Goal: Transaction & Acquisition: Download file/media

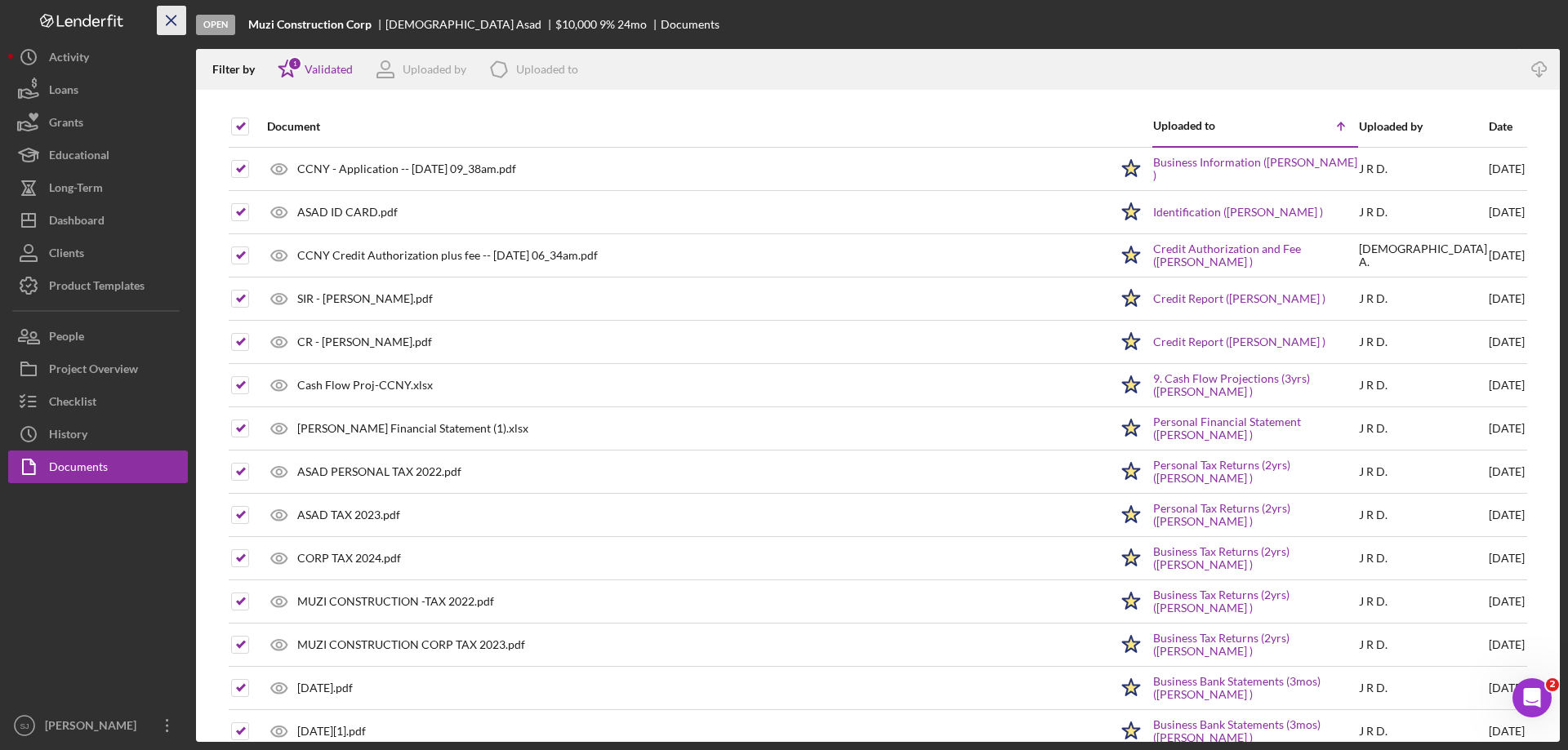
click at [166, 17] on icon "Icon/Menu Close" at bounding box center [172, 21] width 37 height 37
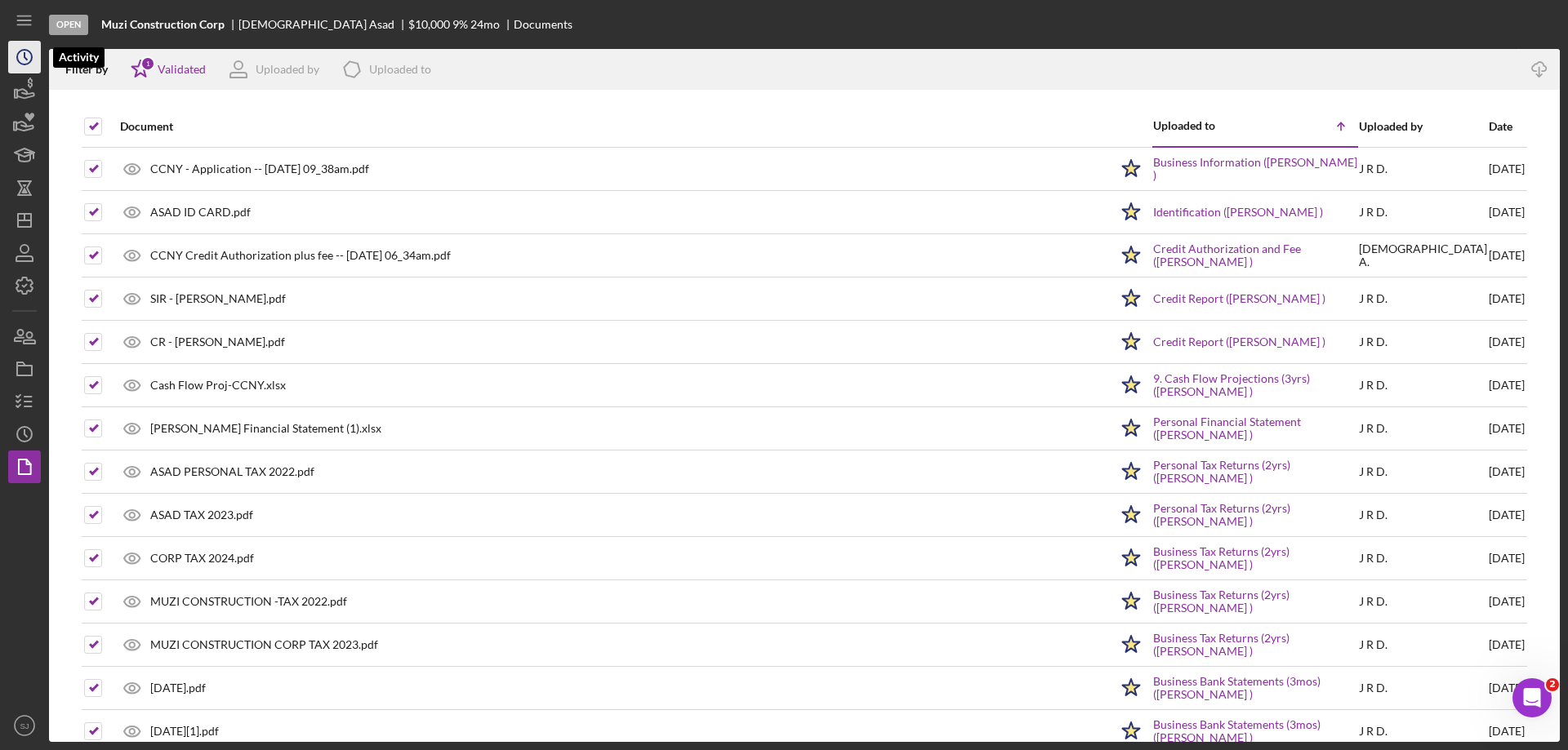
click at [15, 57] on icon "Icon/History" at bounding box center [24, 57] width 41 height 41
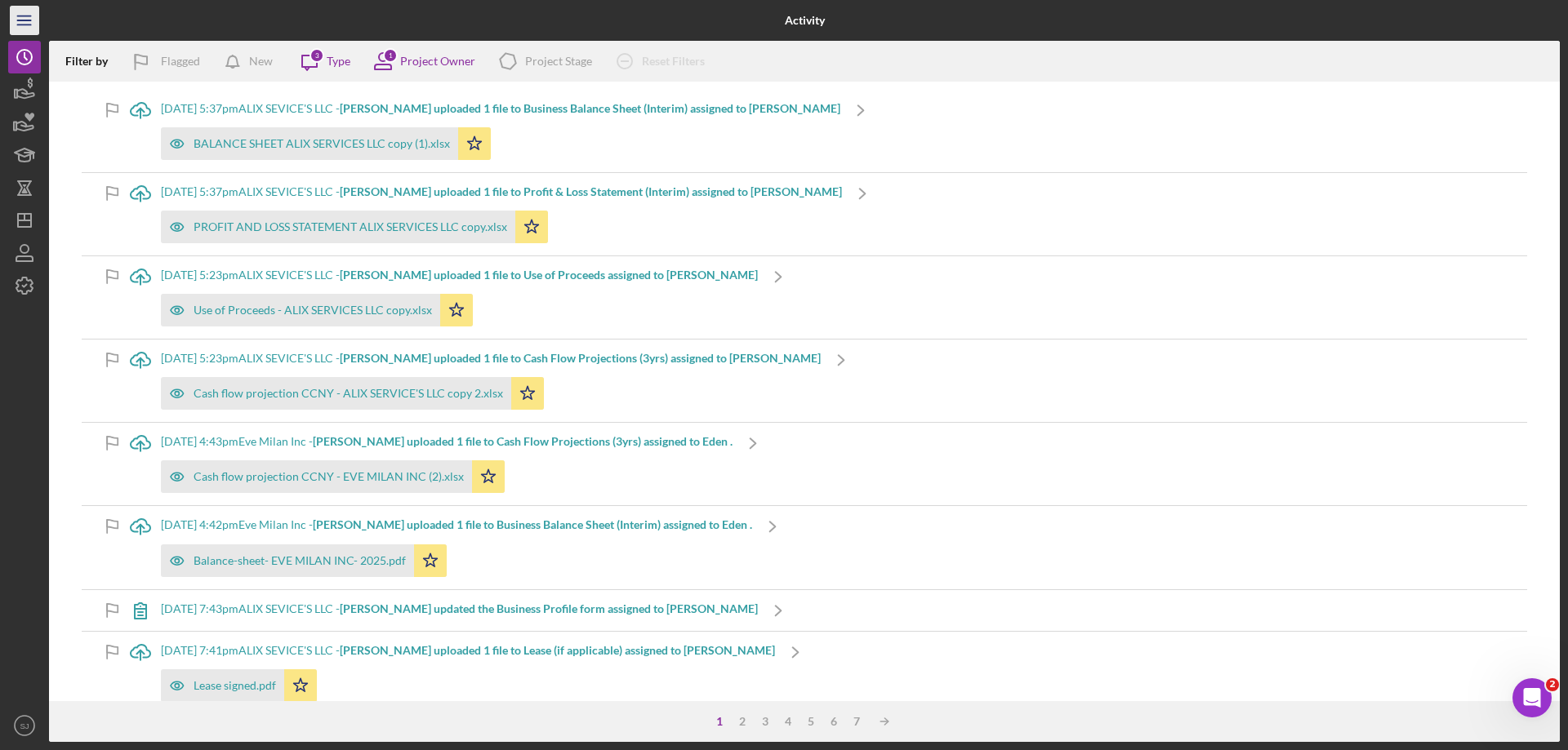
click at [22, 17] on line "button" at bounding box center [23, 17] width 13 height 0
click at [22, 16] on div "Icon/Menu" at bounding box center [24, 20] width 33 height 41
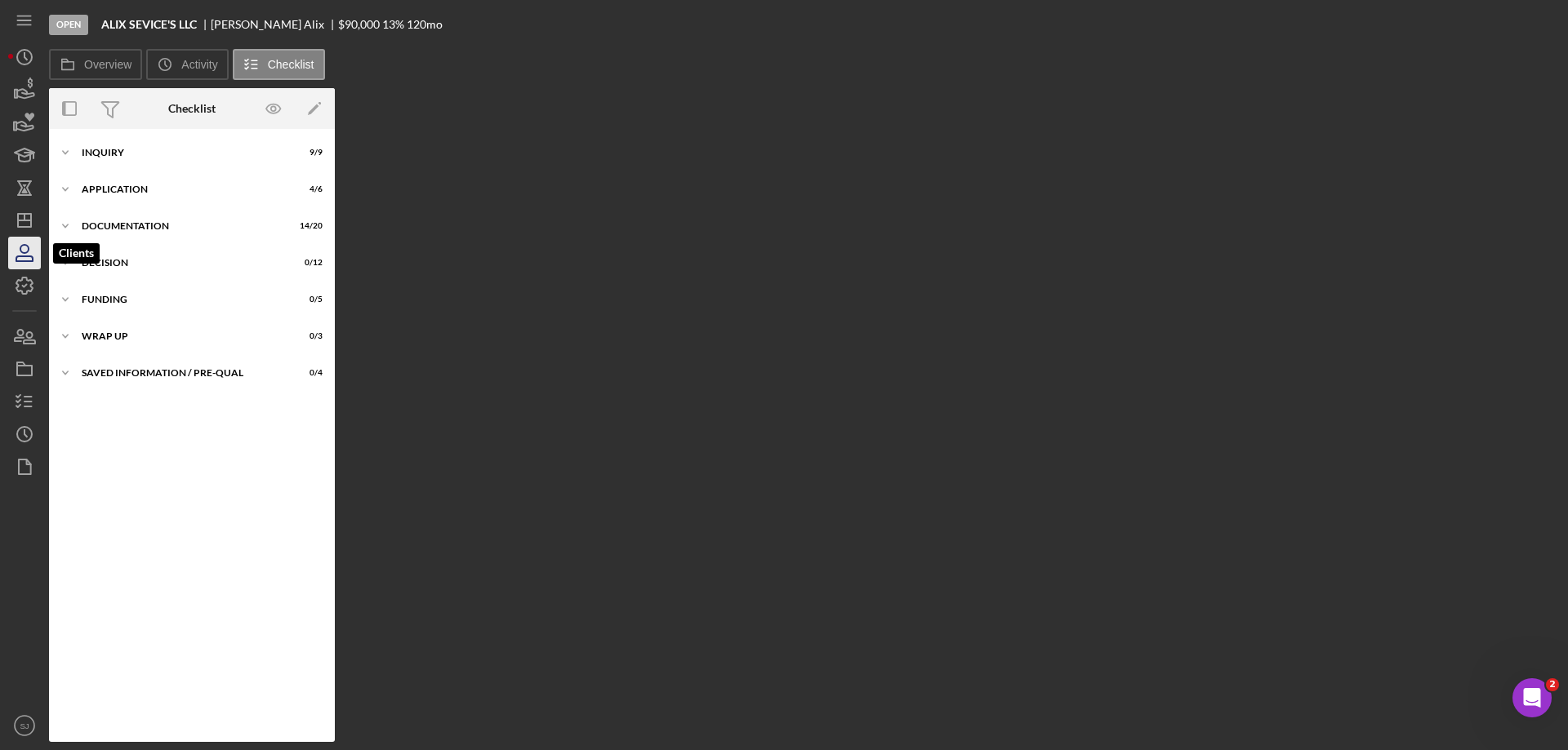
click at [31, 256] on icon "button" at bounding box center [24, 258] width 17 height 5
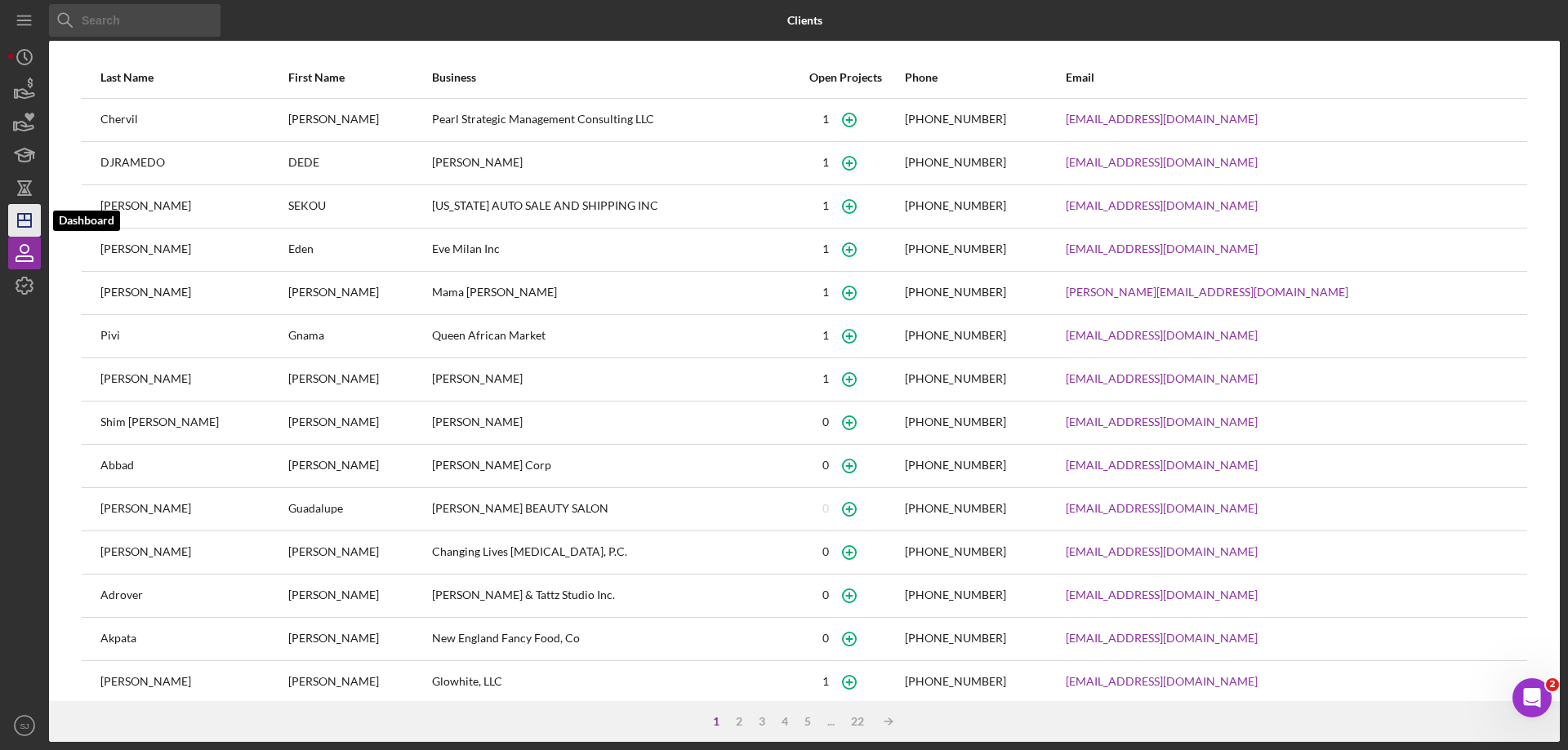
click at [31, 220] on line "button" at bounding box center [23, 220] width 13 height 0
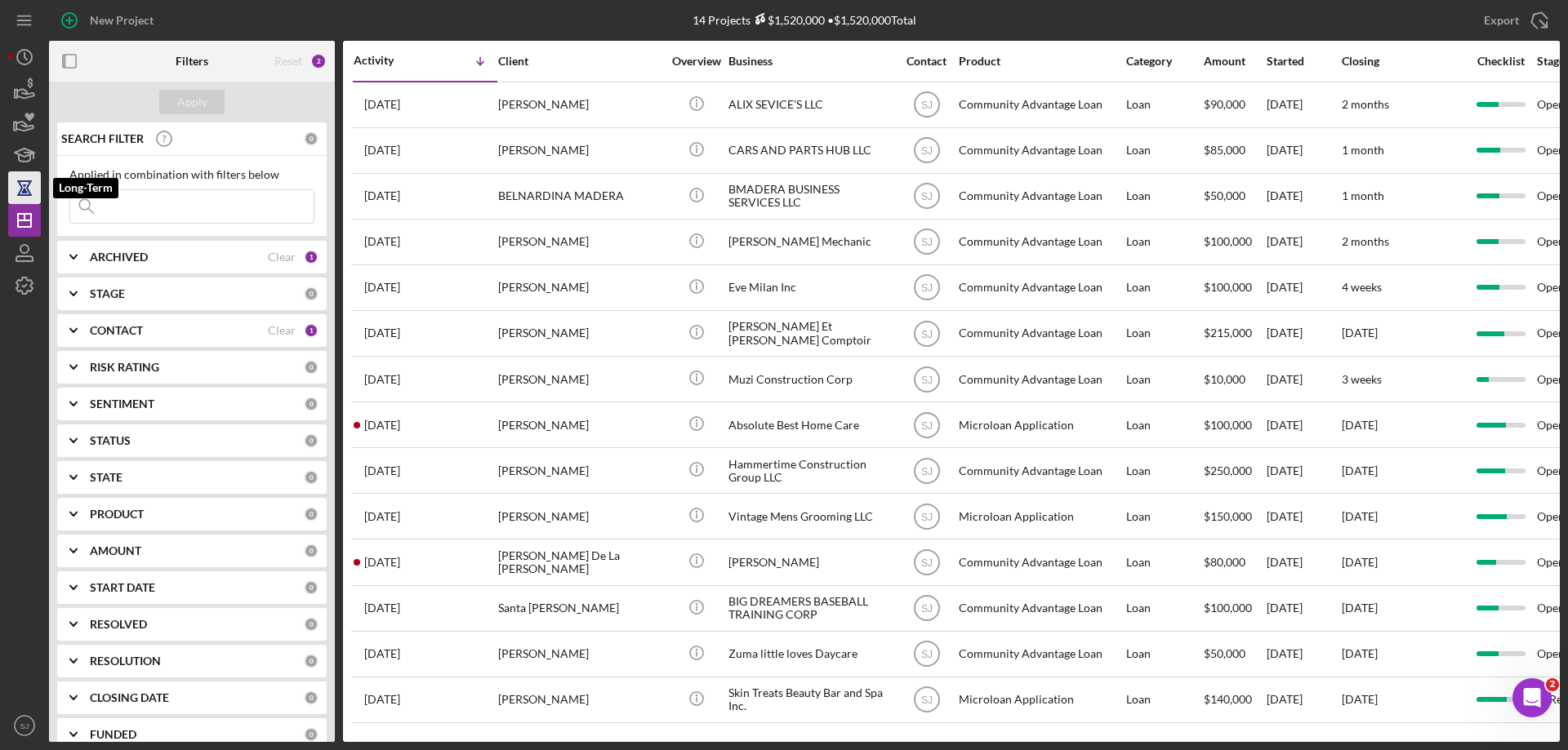
click at [21, 186] on icon "button" at bounding box center [24, 188] width 12 height 13
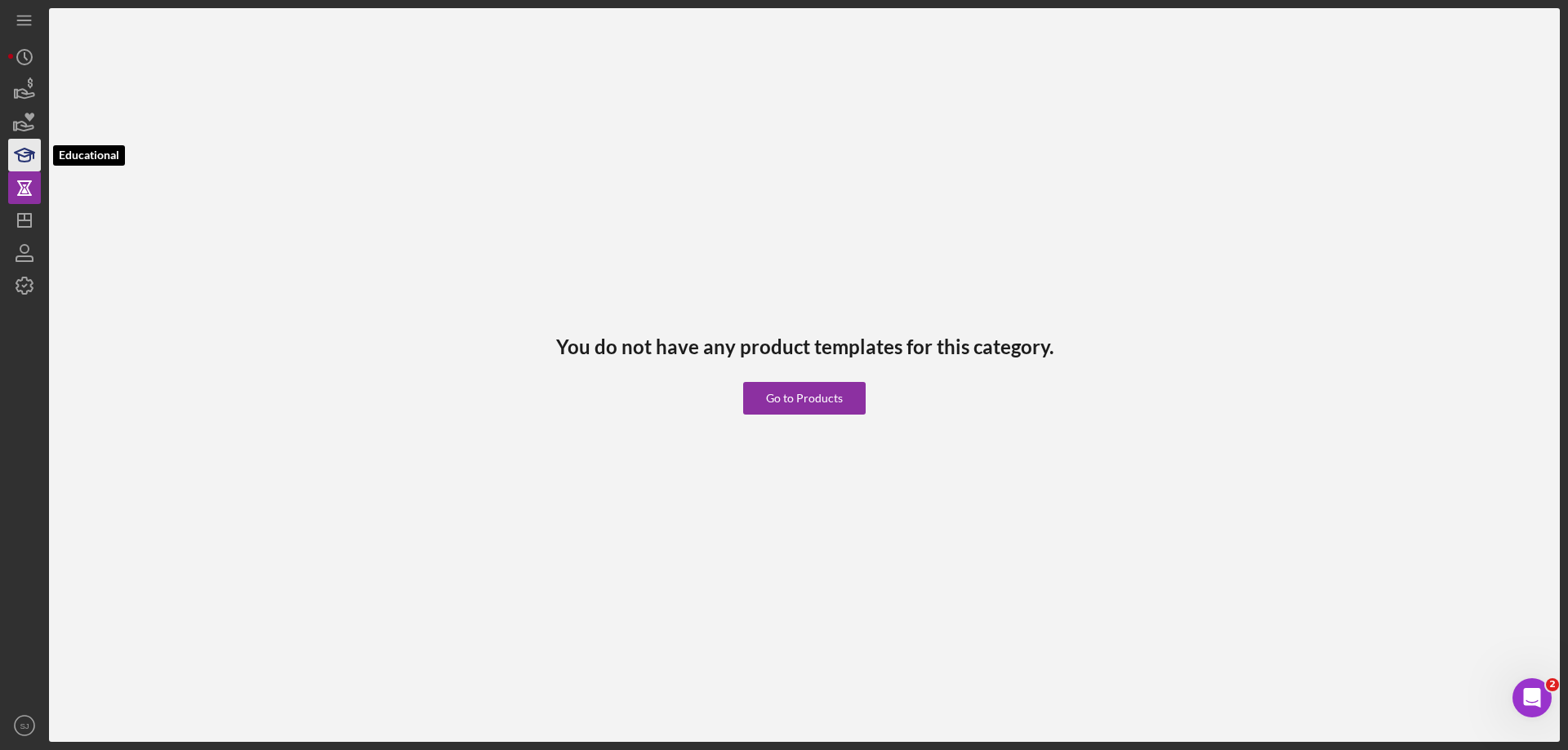
click at [21, 151] on icon "button" at bounding box center [24, 155] width 41 height 41
click at [25, 93] on icon "button" at bounding box center [24, 90] width 41 height 41
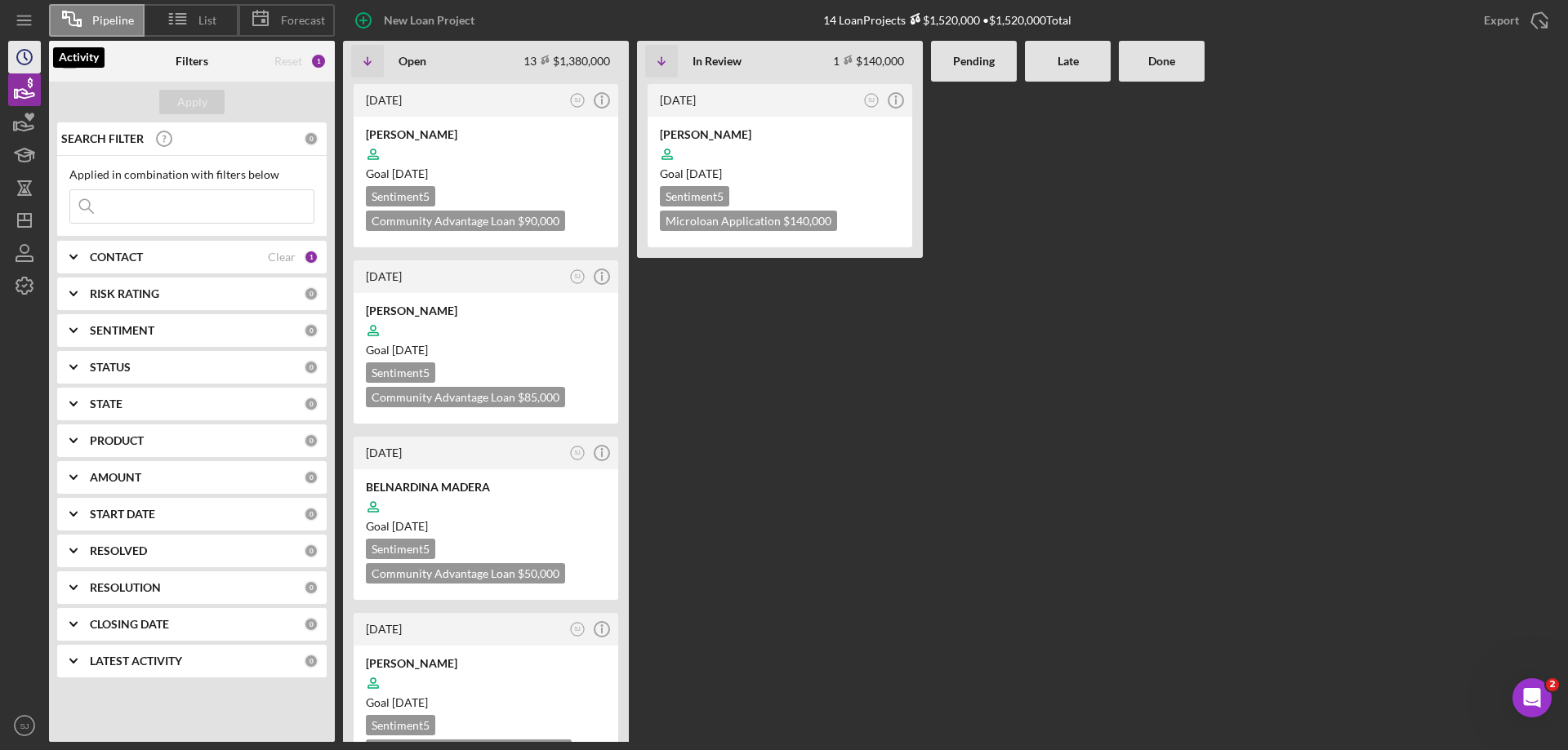
click at [23, 51] on circle "button" at bounding box center [24, 56] width 15 height 15
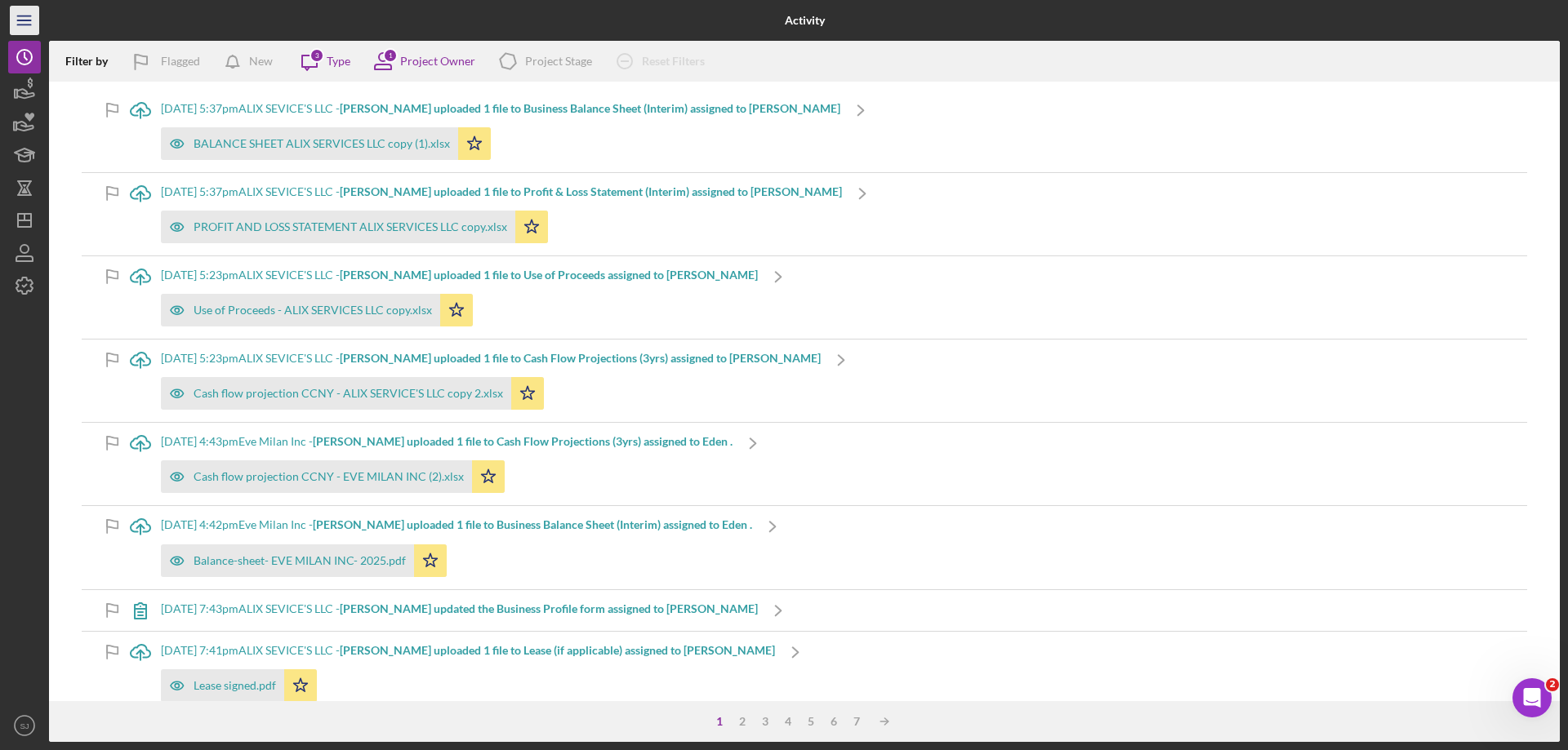
click at [27, 17] on line "button" at bounding box center [23, 17] width 13 height 0
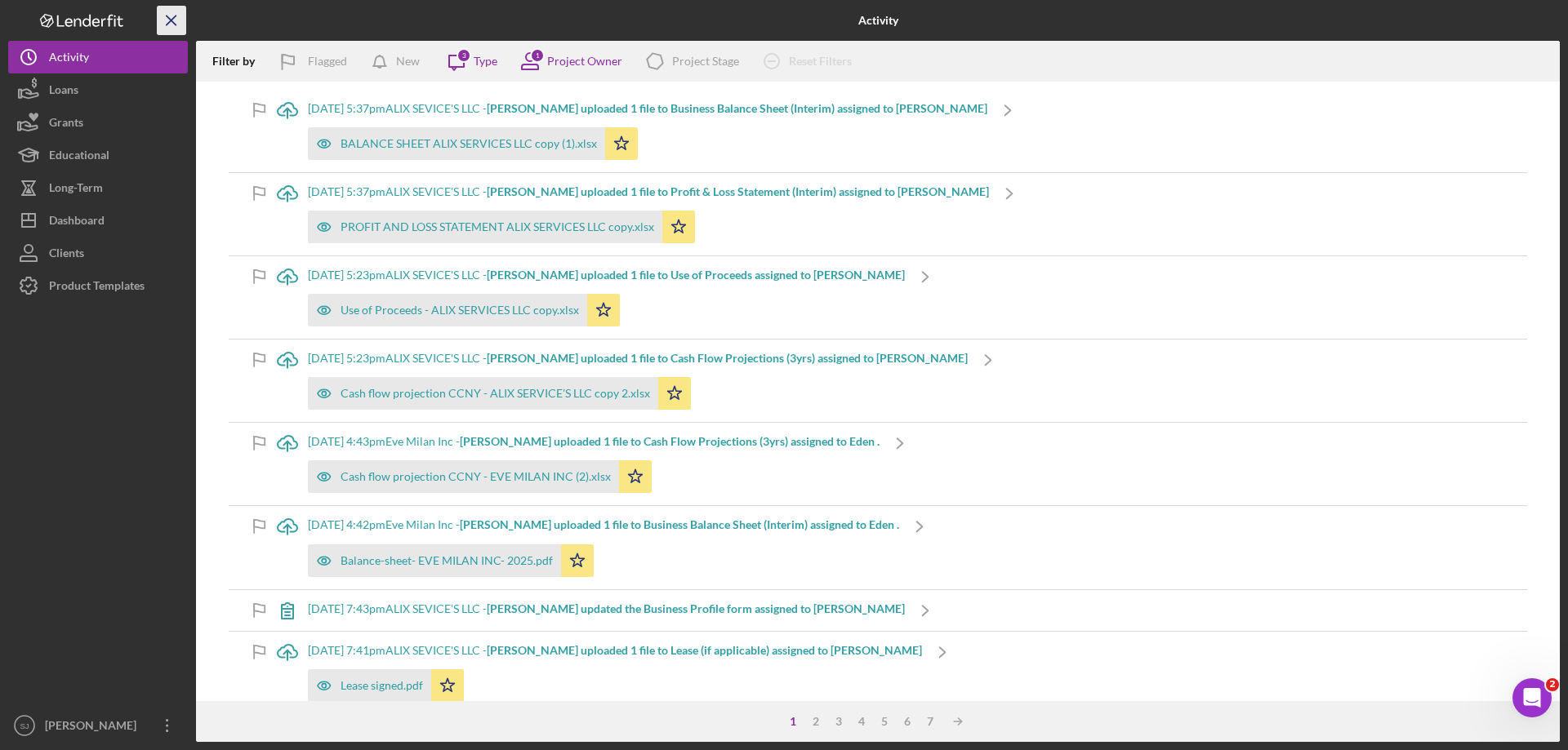
click at [167, 22] on icon "Icon/Menu Close" at bounding box center [172, 21] width 37 height 37
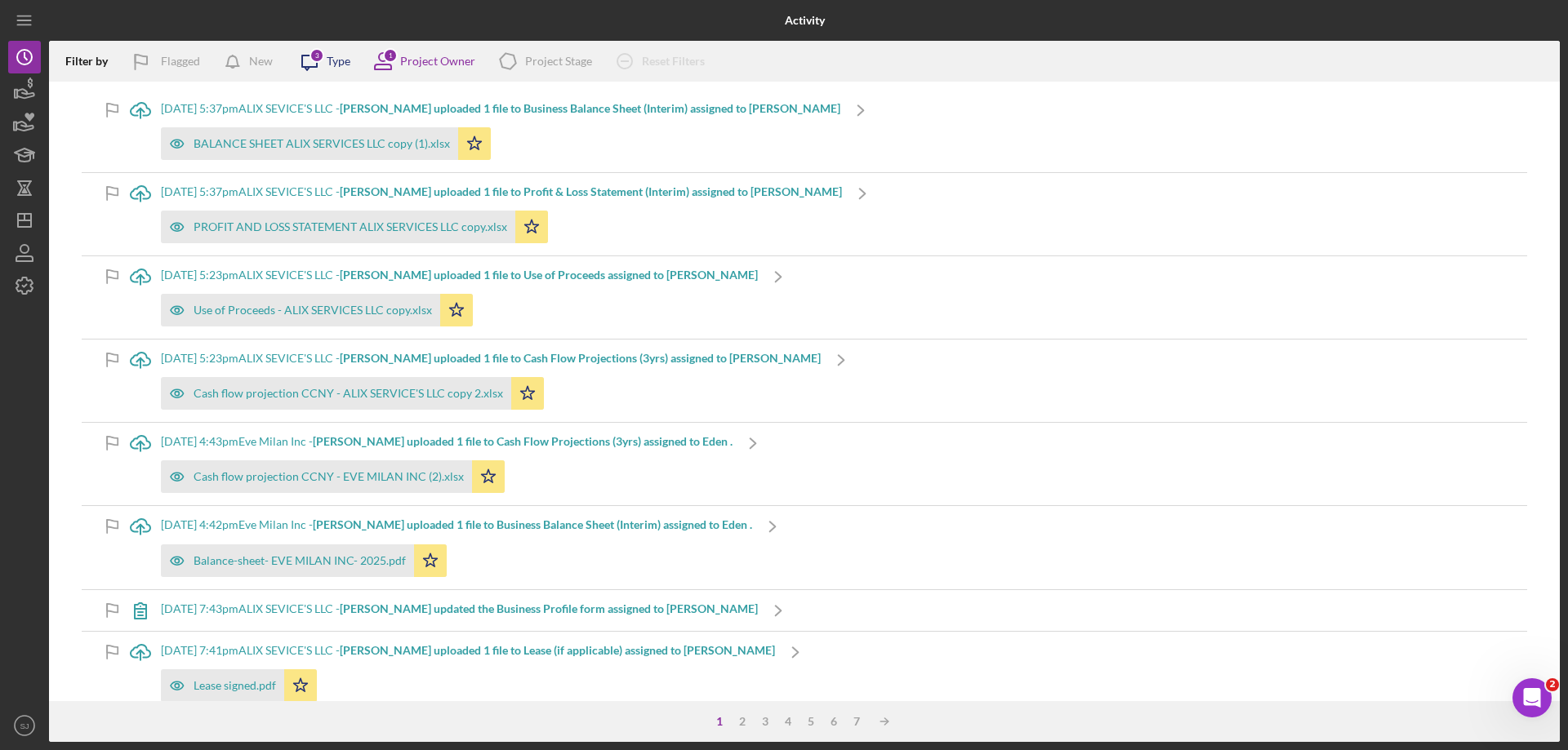
click at [308, 57] on icon "Icon/Message" at bounding box center [310, 61] width 41 height 41
click at [22, 19] on icon "Icon/Menu" at bounding box center [25, 21] width 37 height 37
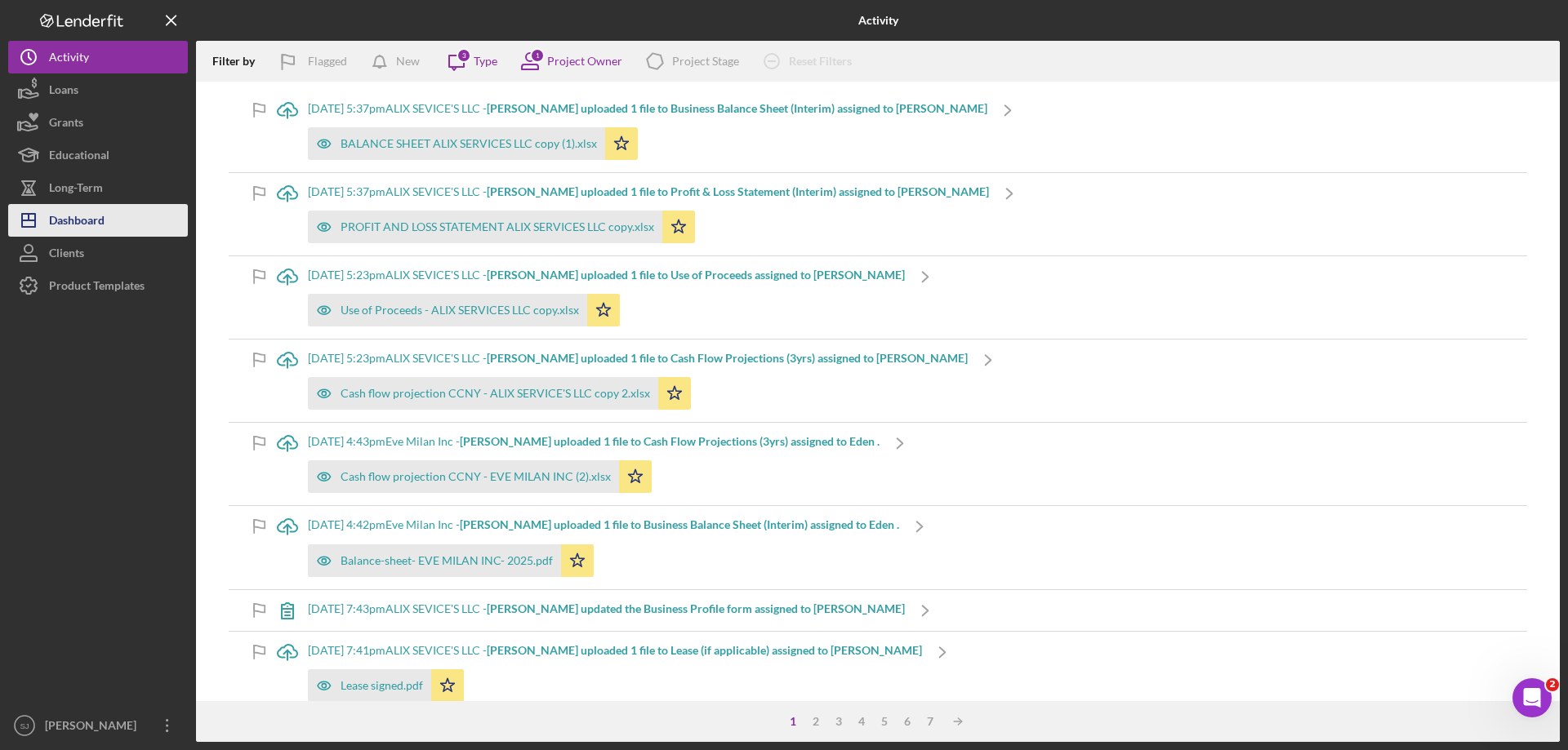
click at [94, 218] on div "Dashboard" at bounding box center [76, 222] width 56 height 37
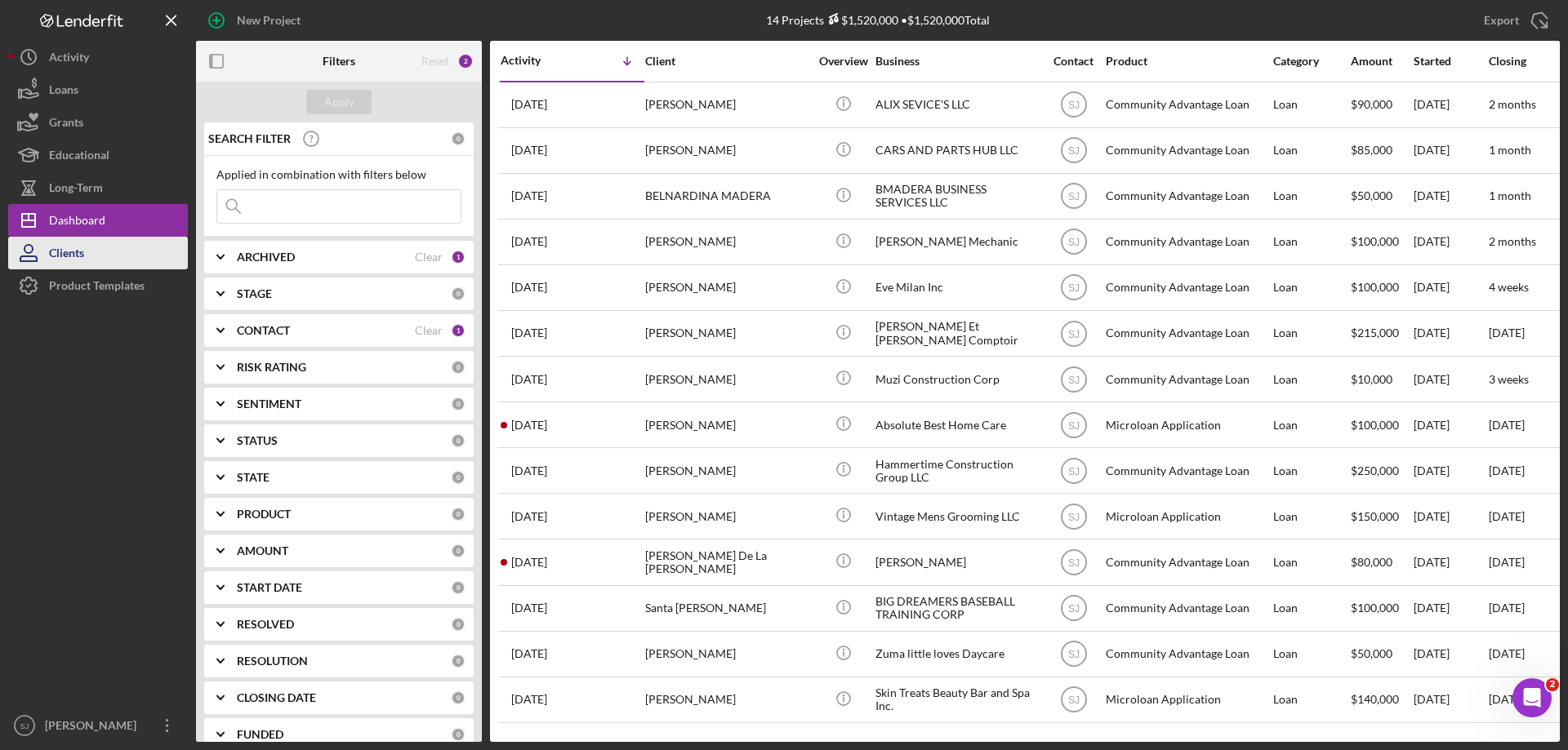
click at [94, 246] on button "Clients" at bounding box center [97, 253] width 179 height 33
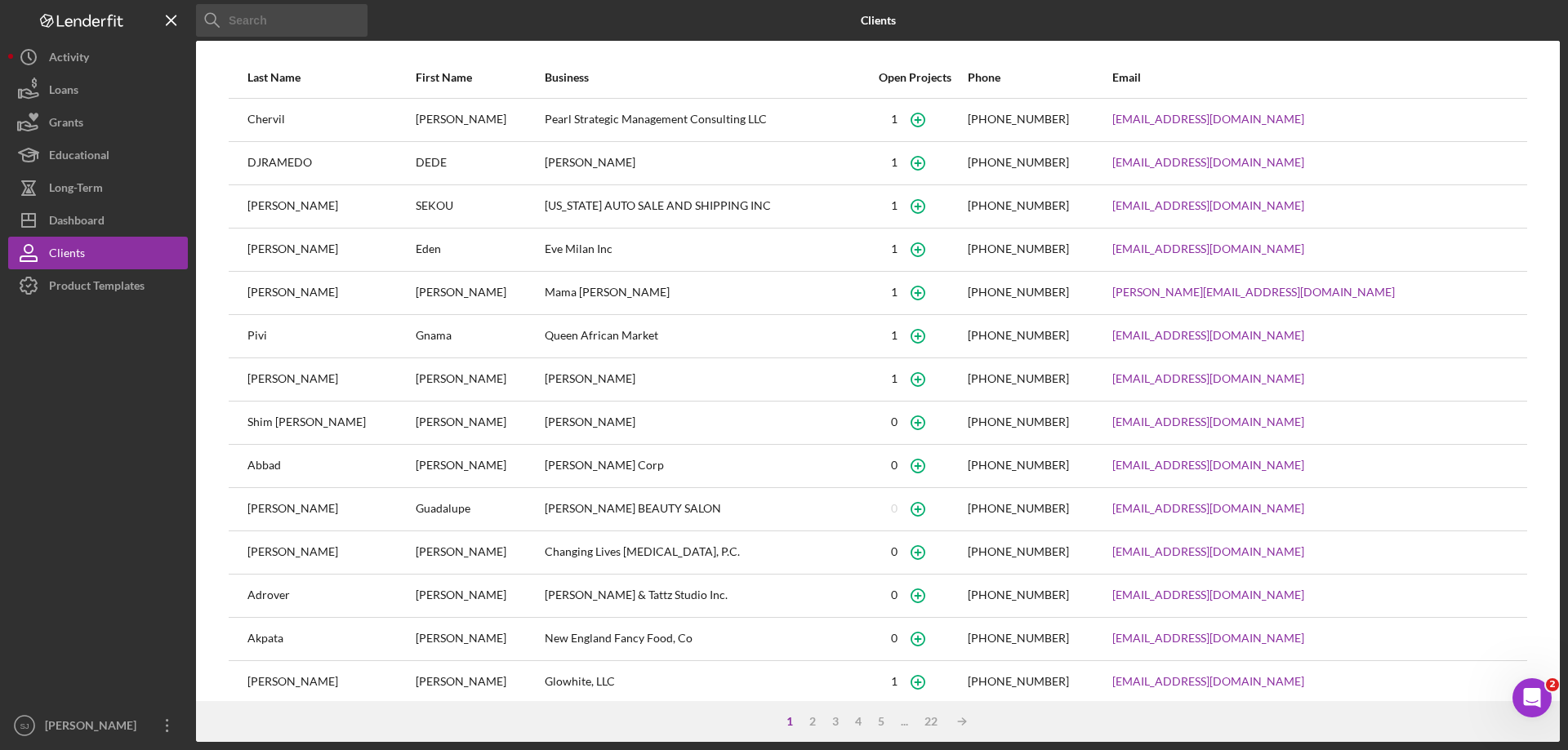
click at [343, 18] on input at bounding box center [282, 20] width 172 height 33
type input "alix"
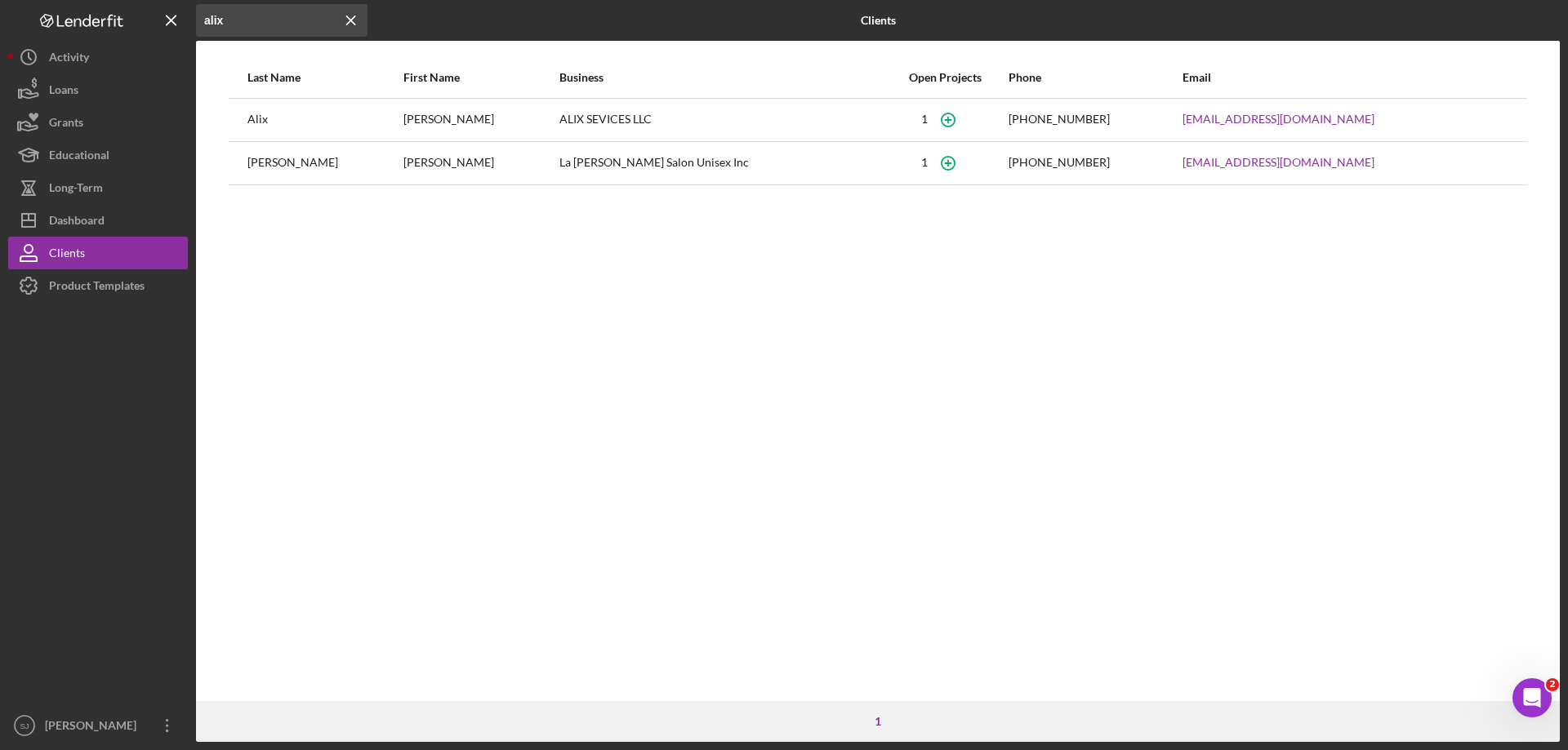
click at [264, 117] on div "Alix" at bounding box center [325, 120] width 154 height 41
click at [62, 96] on div "Loans" at bounding box center [63, 92] width 29 height 37
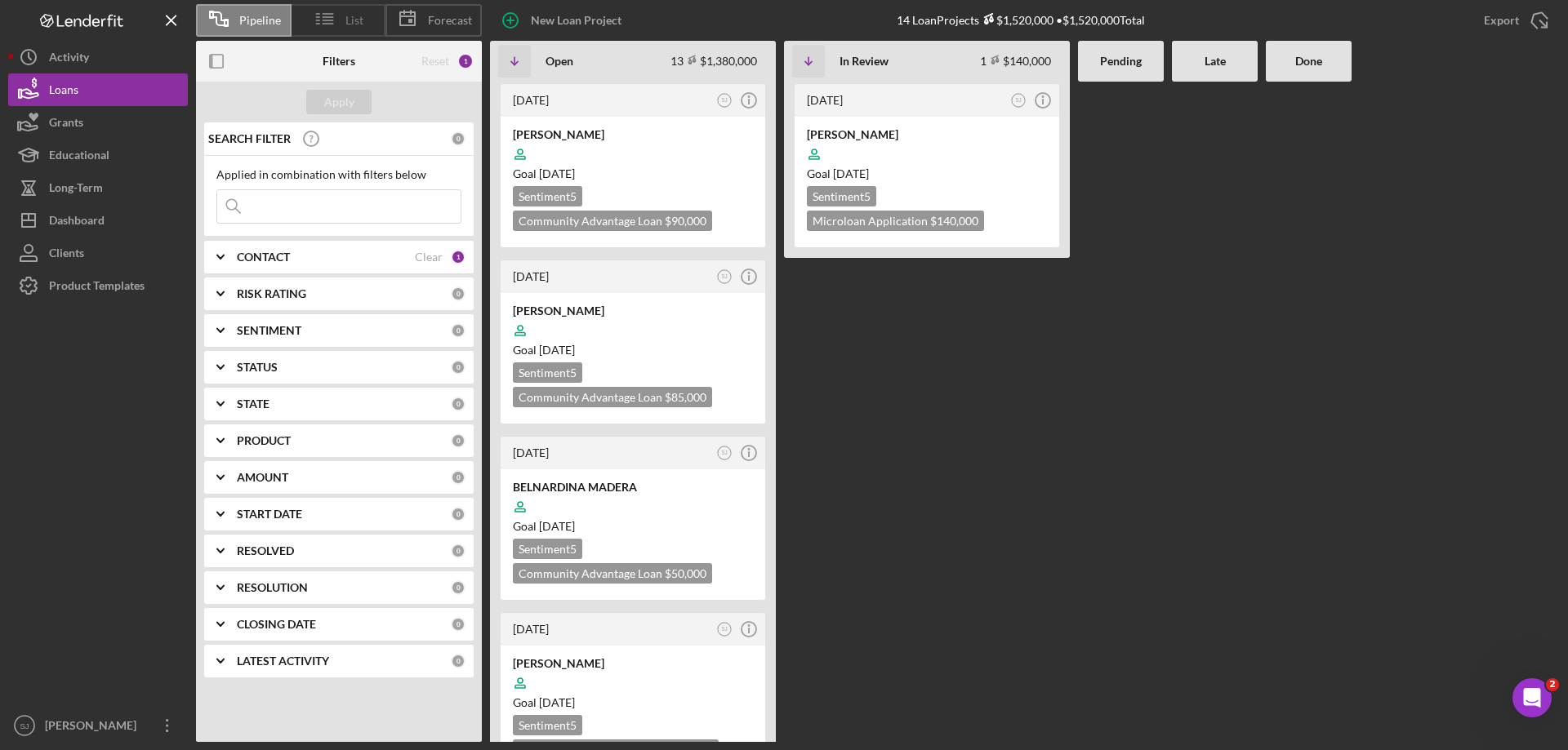
click at [335, 14] on icon at bounding box center [325, 19] width 41 height 41
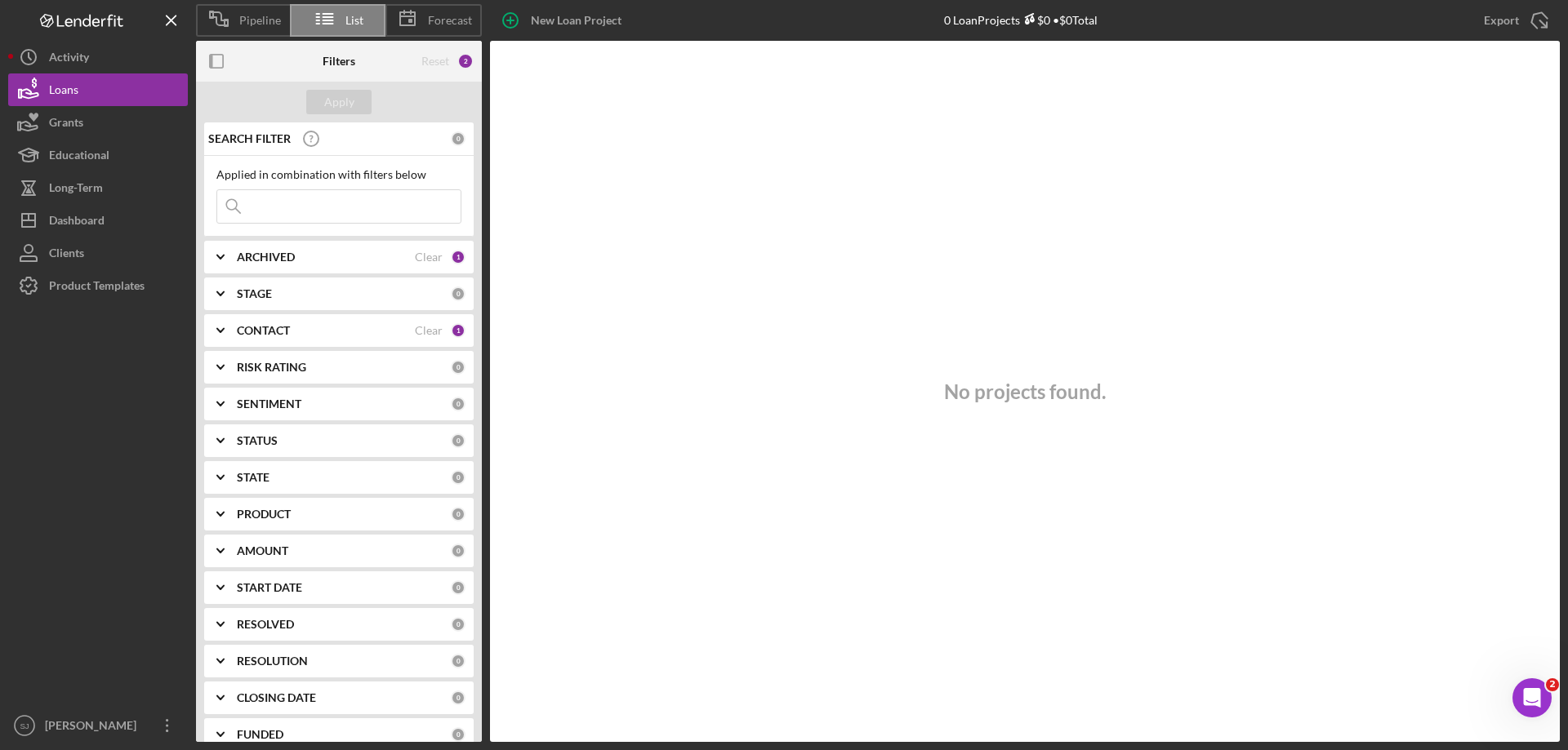
click at [335, 14] on icon at bounding box center [325, 19] width 41 height 41
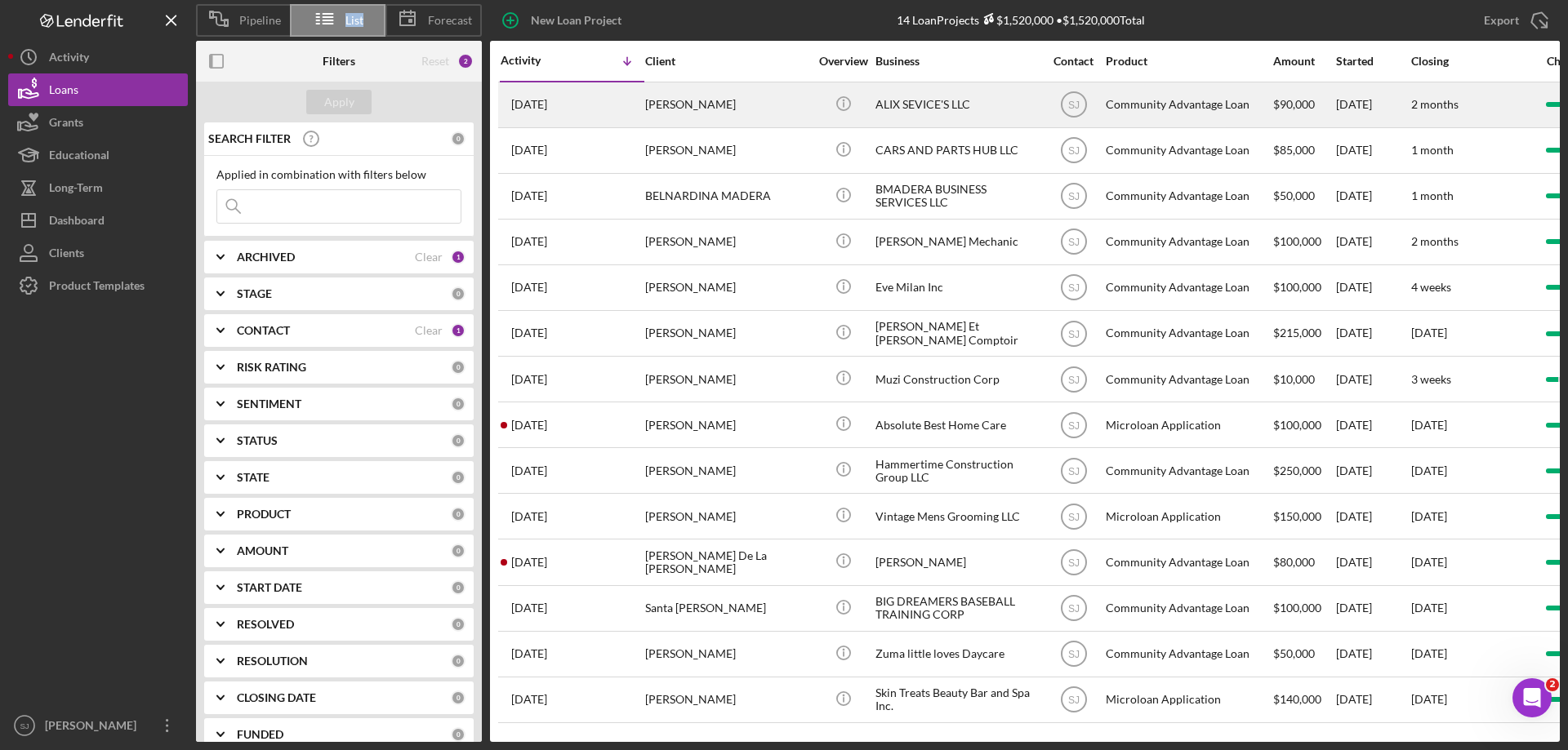
click at [547, 98] on time "2 weeks ago" at bounding box center [529, 104] width 36 height 13
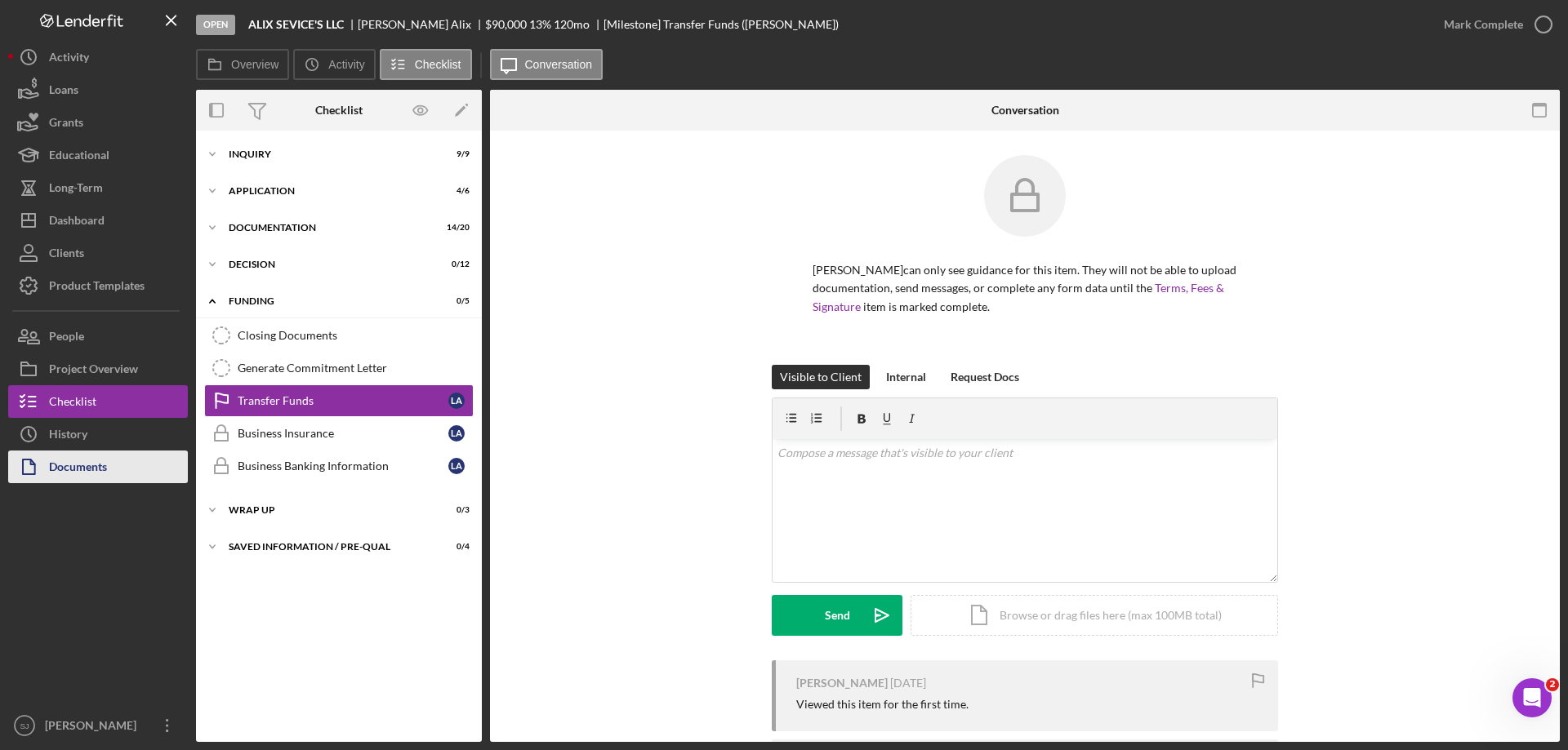
click at [74, 462] on div "Documents" at bounding box center [77, 469] width 57 height 37
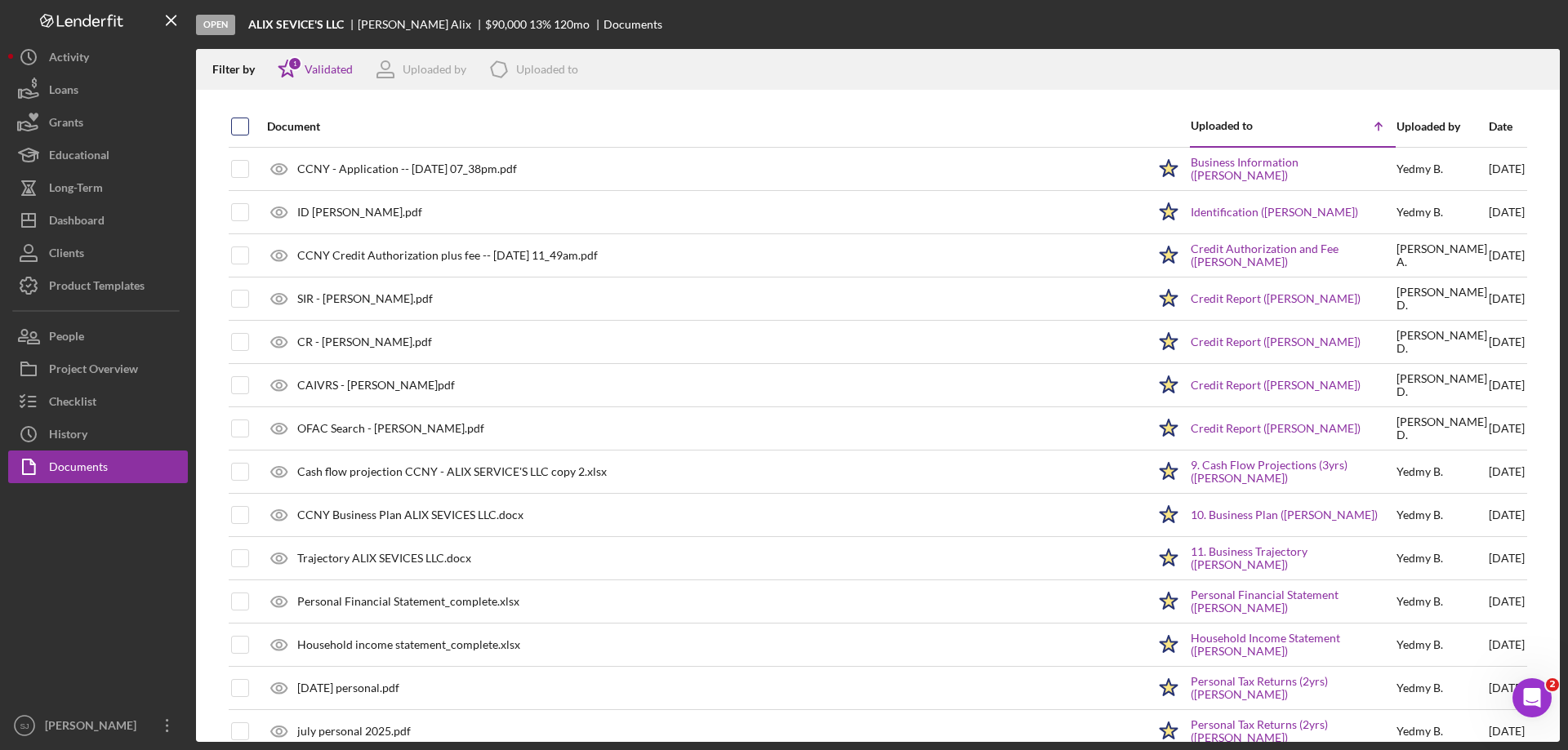
click at [236, 131] on input "checkbox" at bounding box center [240, 126] width 17 height 17
checkbox input "true"
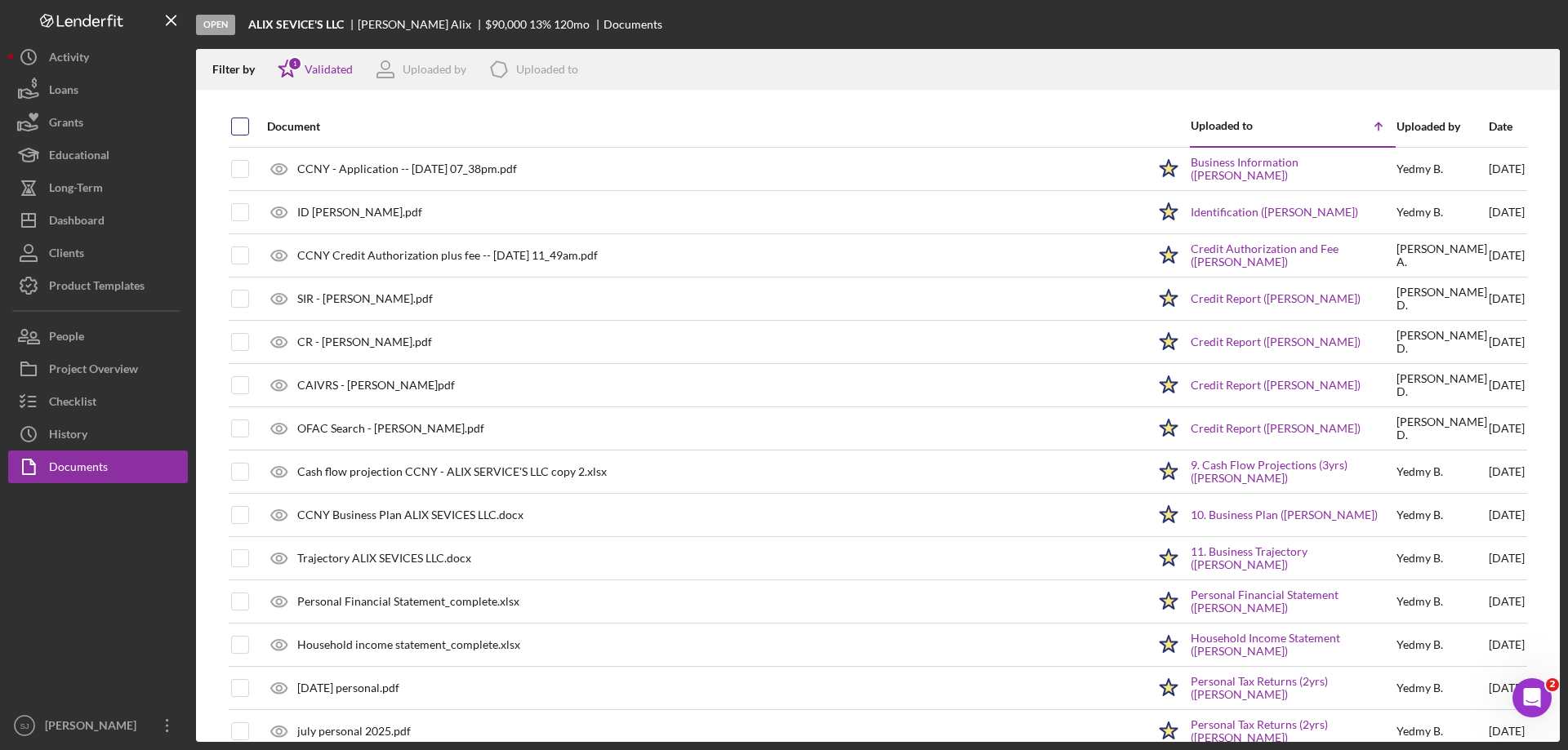
checkbox input "true"
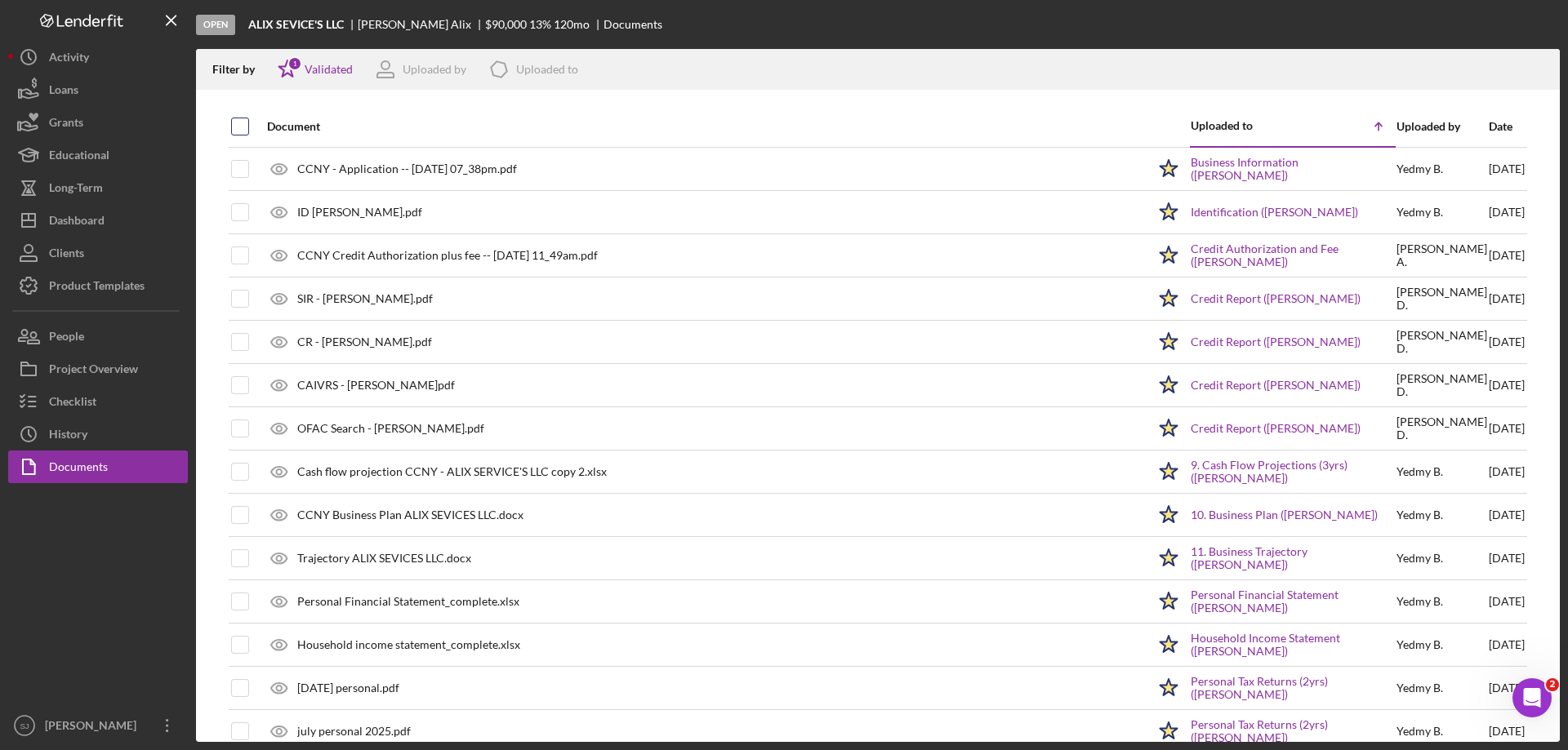
checkbox input "true"
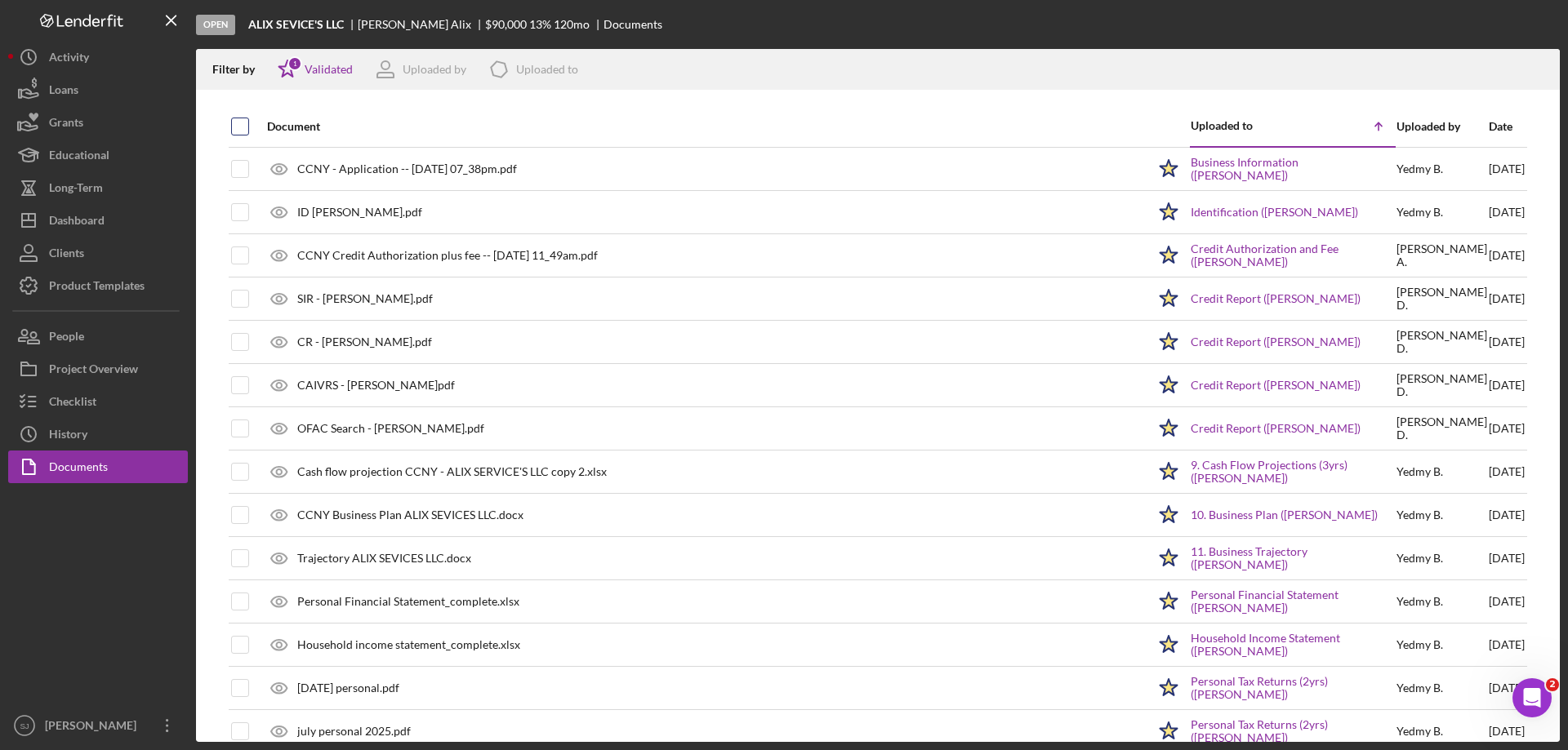
checkbox input "true"
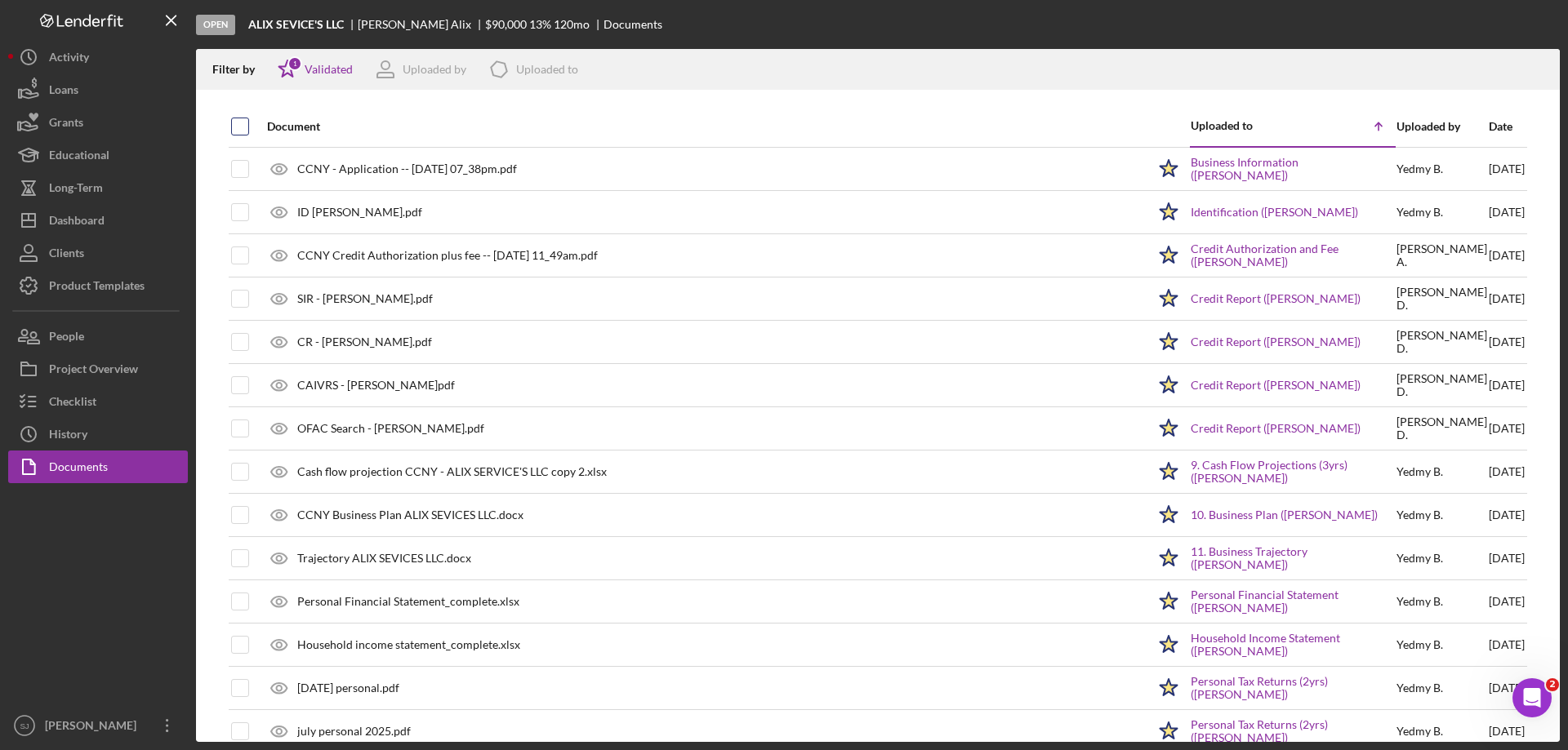
checkbox input "true"
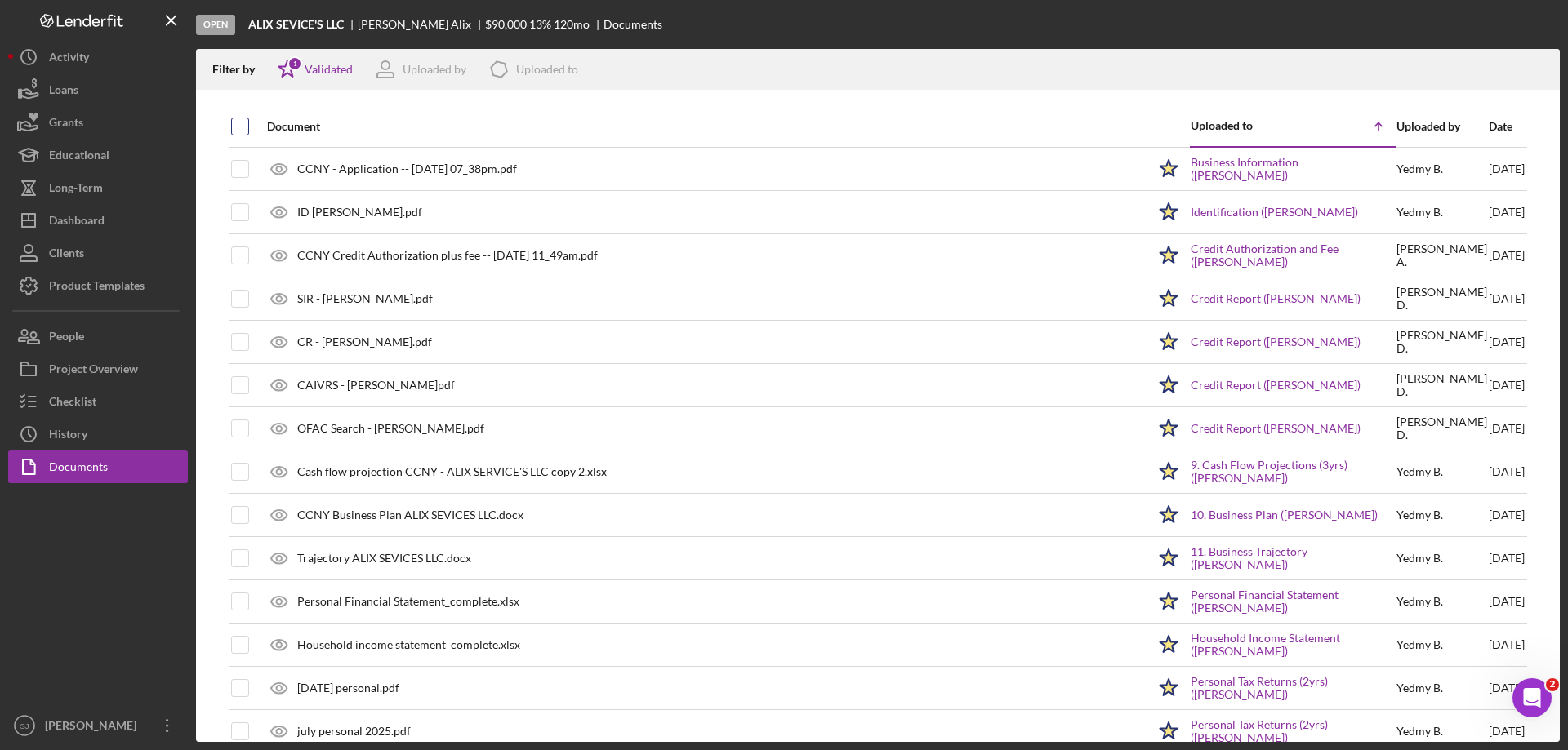
checkbox input "true"
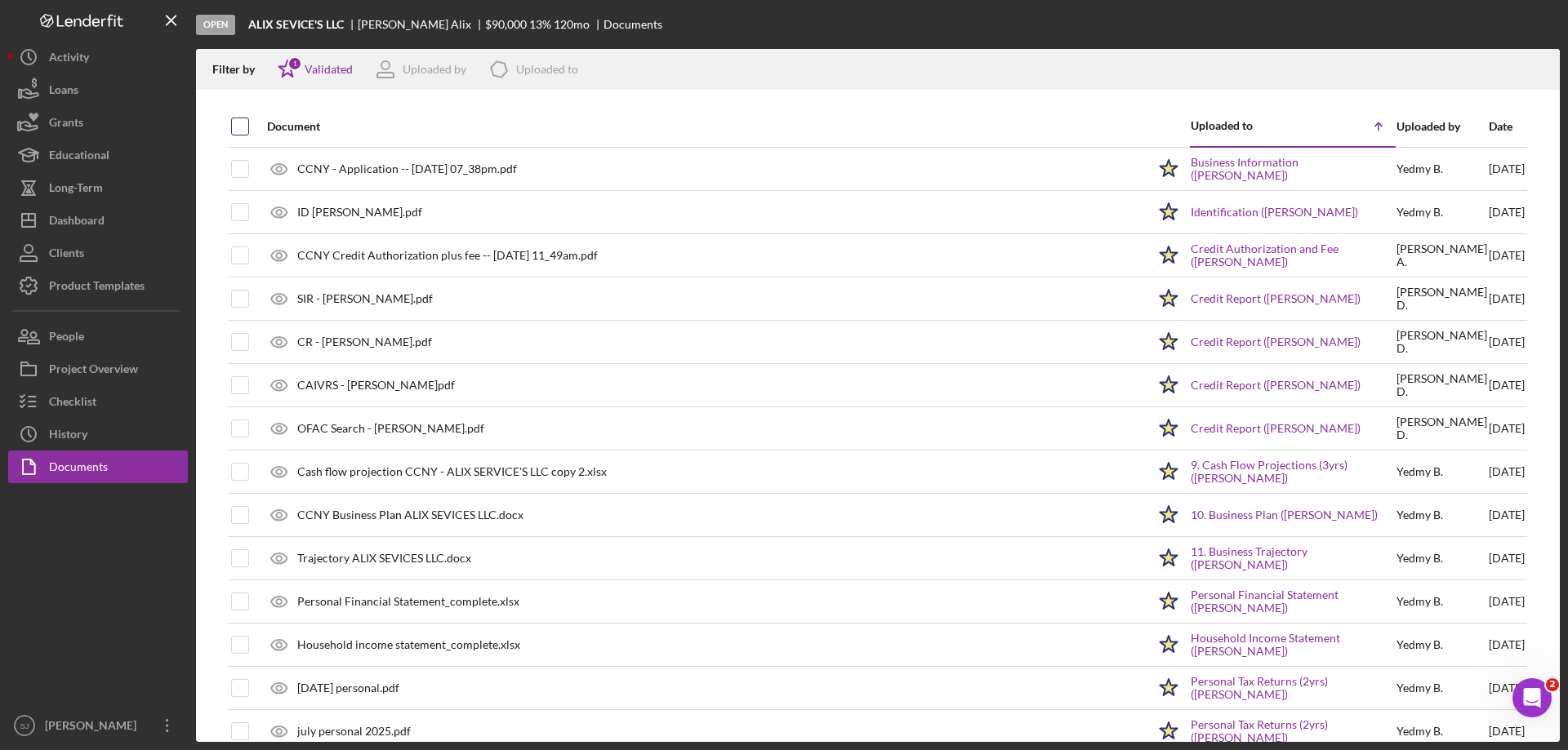
checkbox input "true"
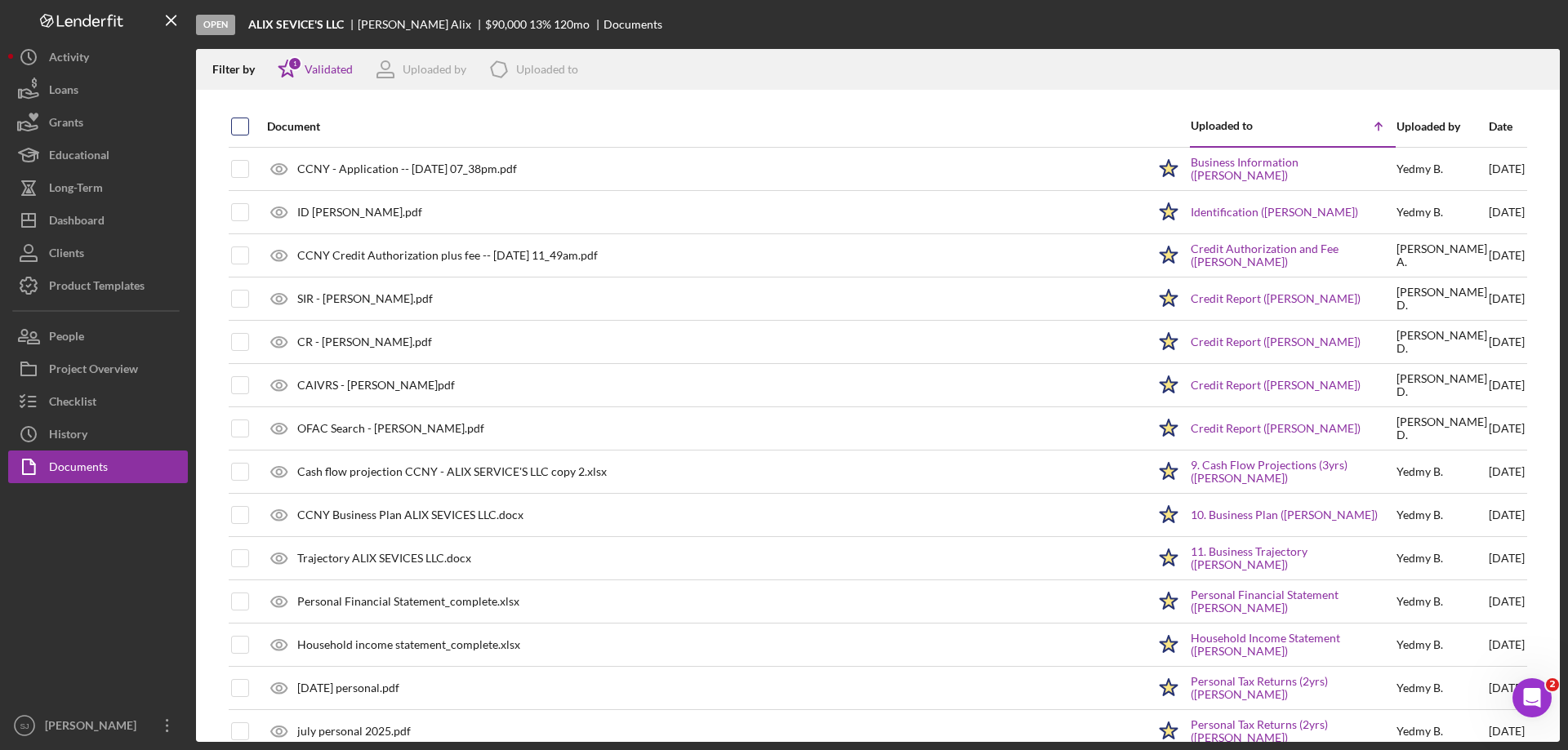
checkbox input "true"
click at [1542, 62] on icon "button" at bounding box center [1539, 66] width 14 height 9
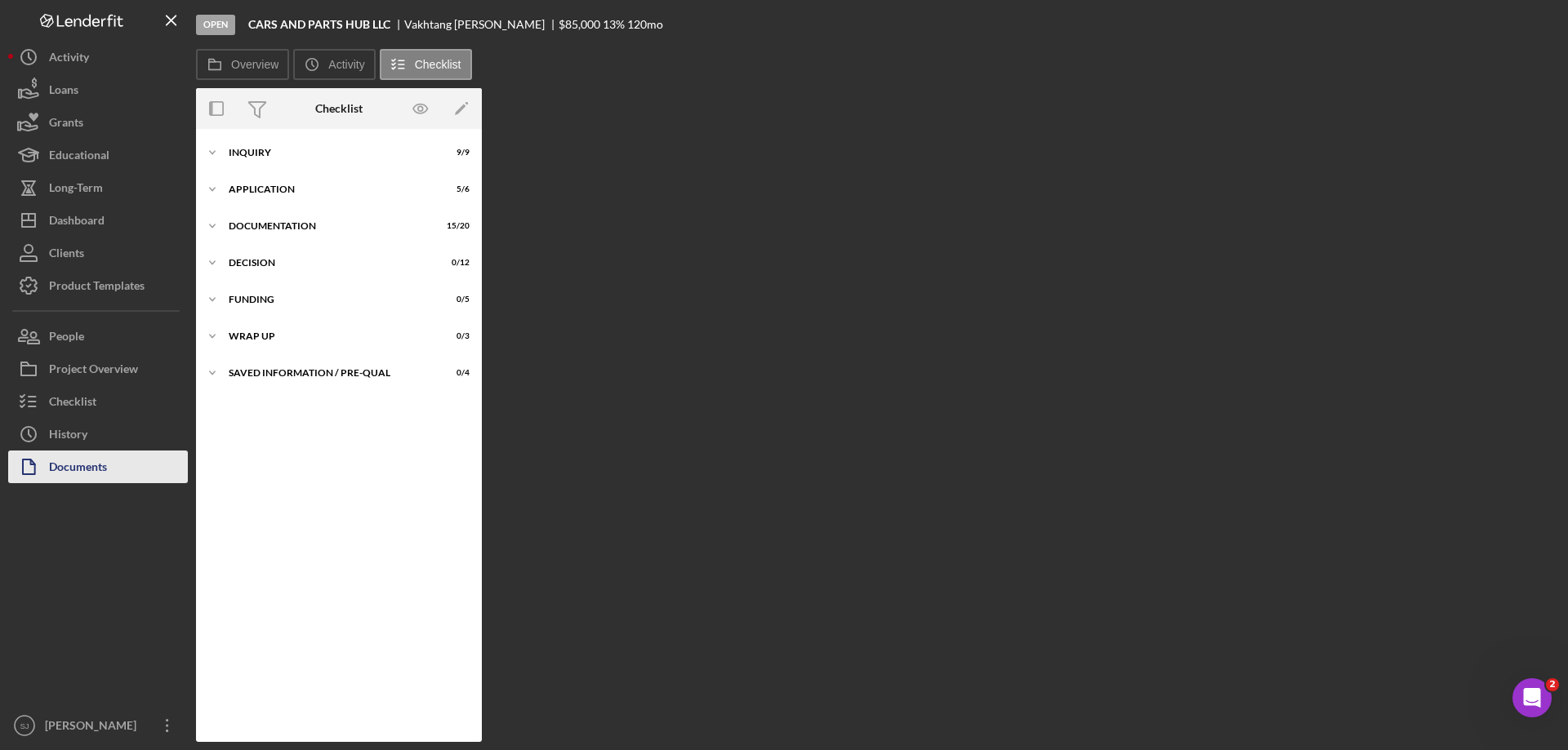
click at [83, 467] on div "Documents" at bounding box center [77, 469] width 57 height 37
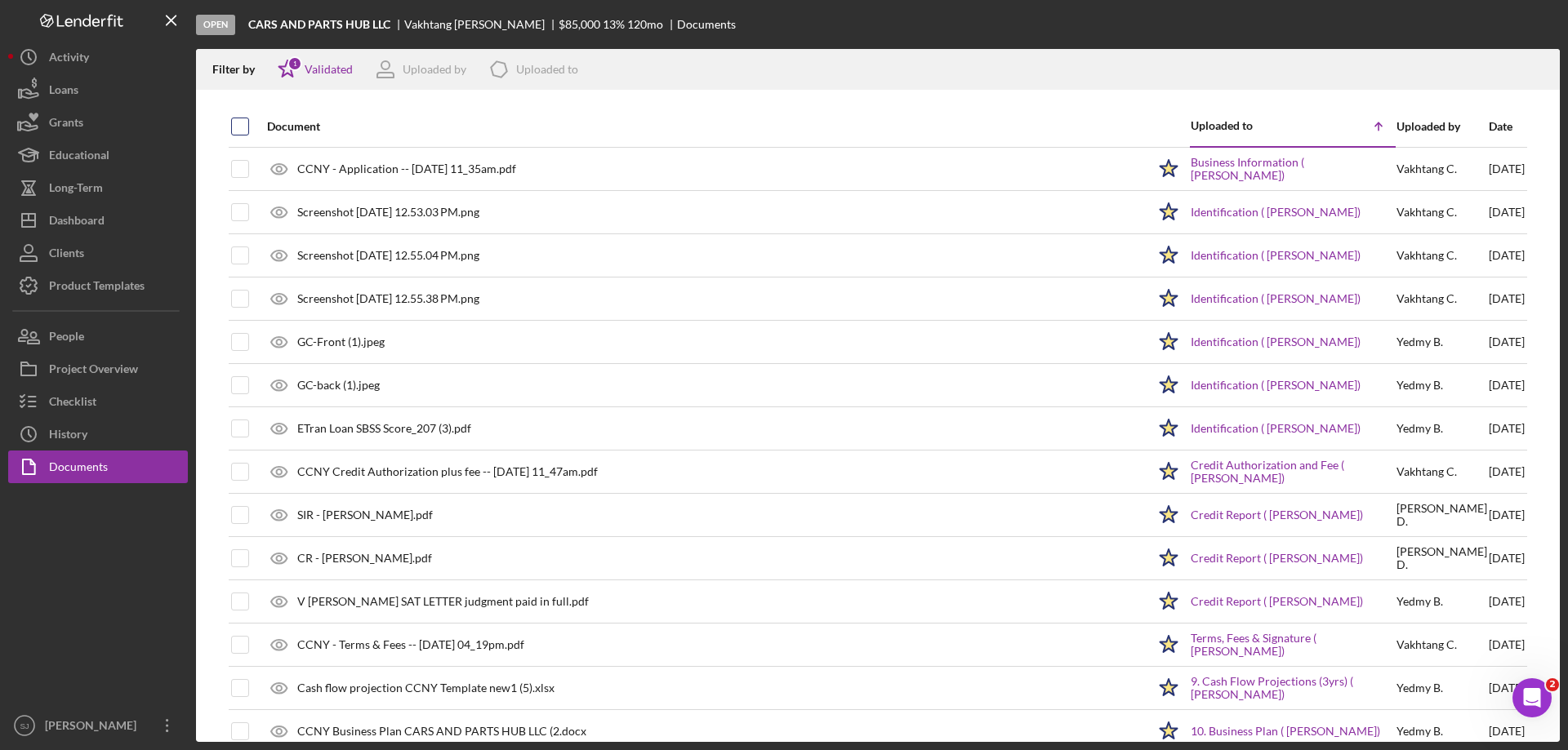
click at [245, 129] on input "checkbox" at bounding box center [240, 126] width 17 height 17
checkbox input "true"
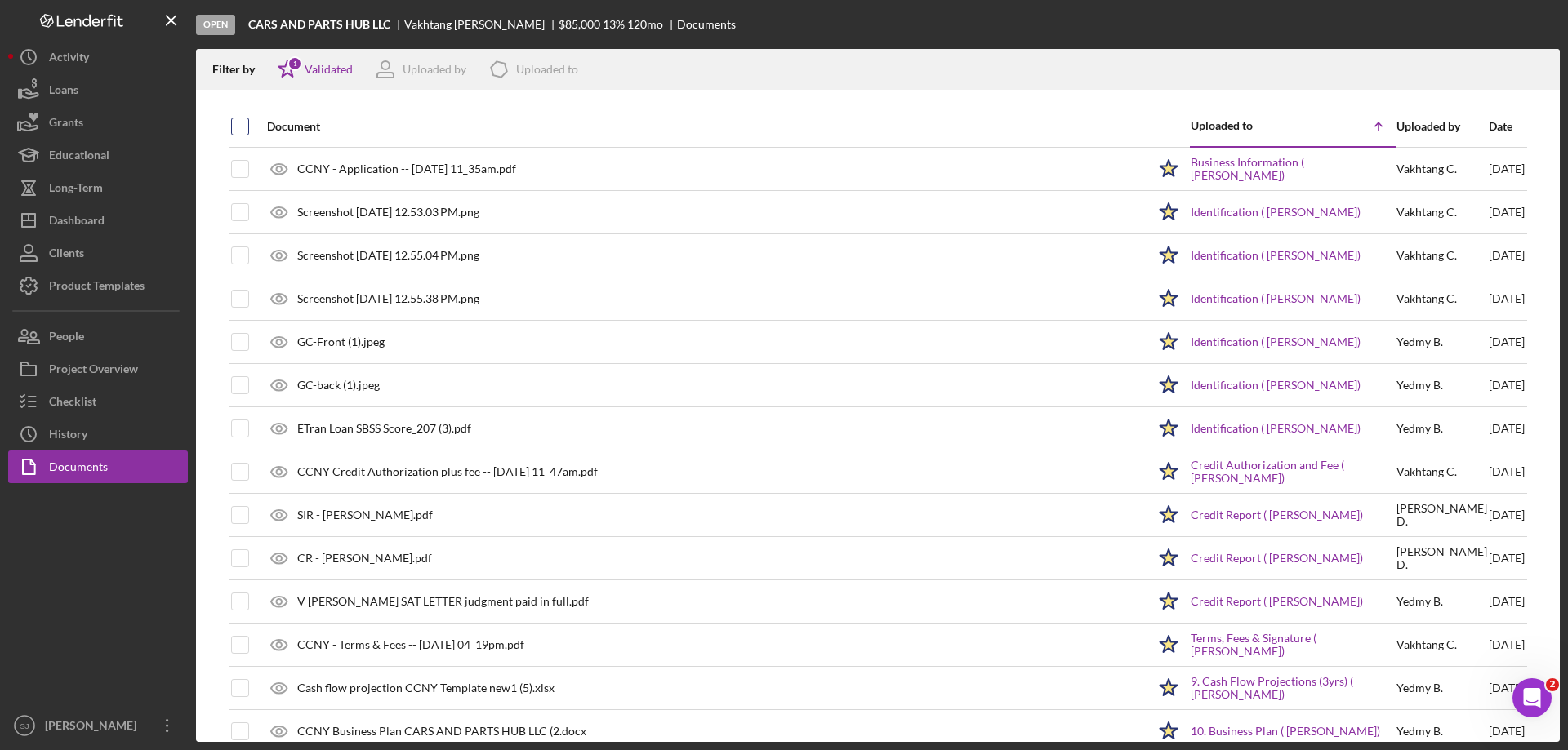
checkbox input "true"
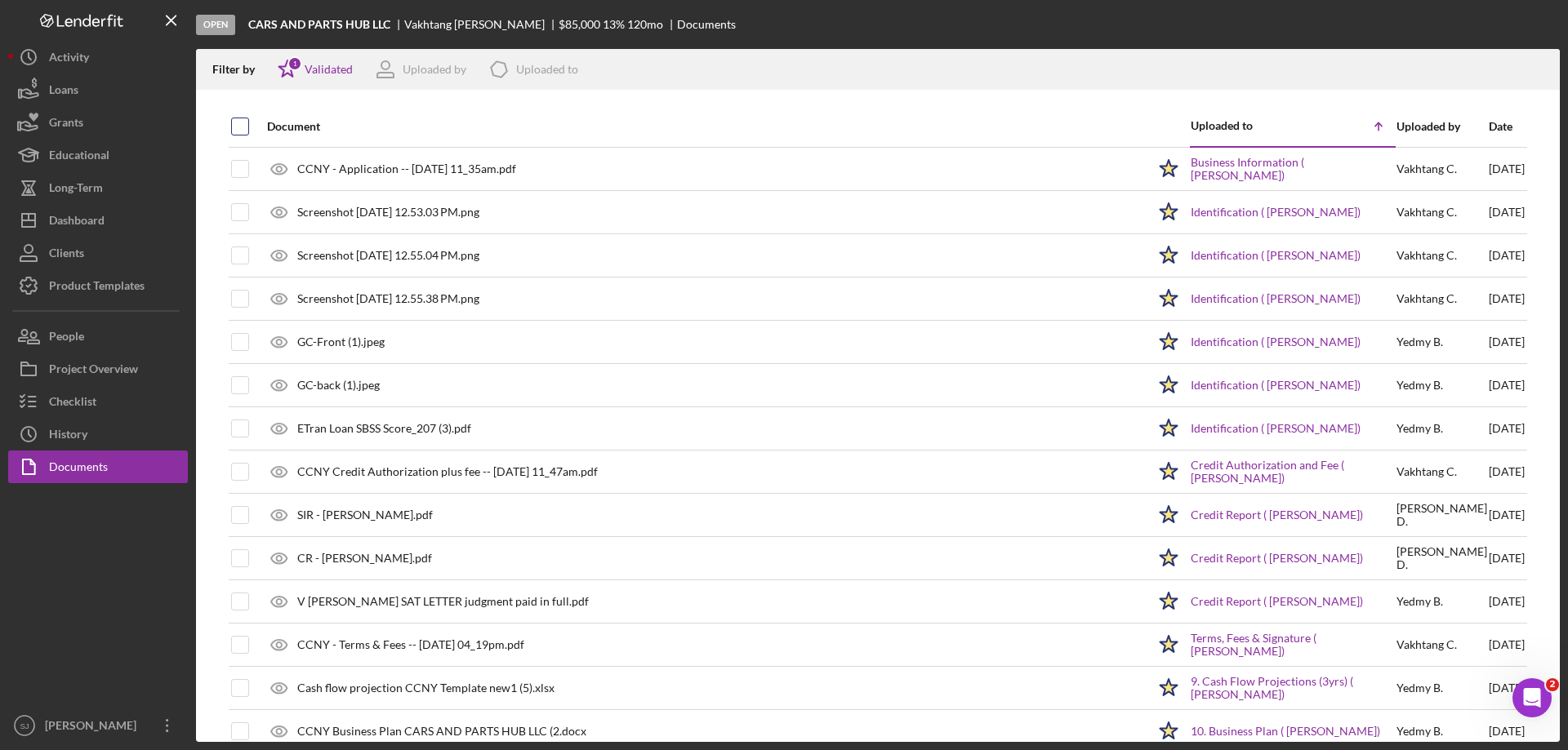
checkbox input "true"
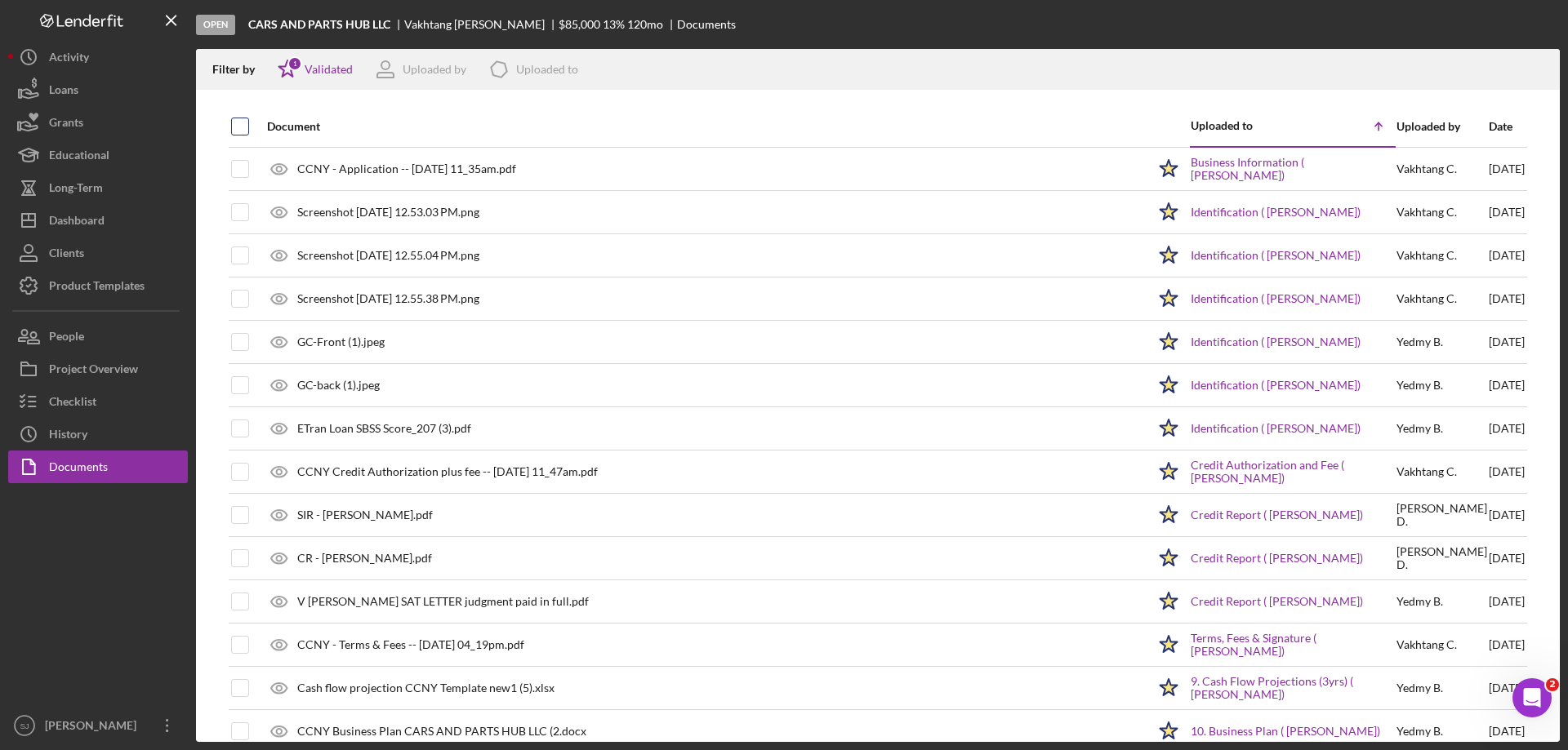
checkbox input "true"
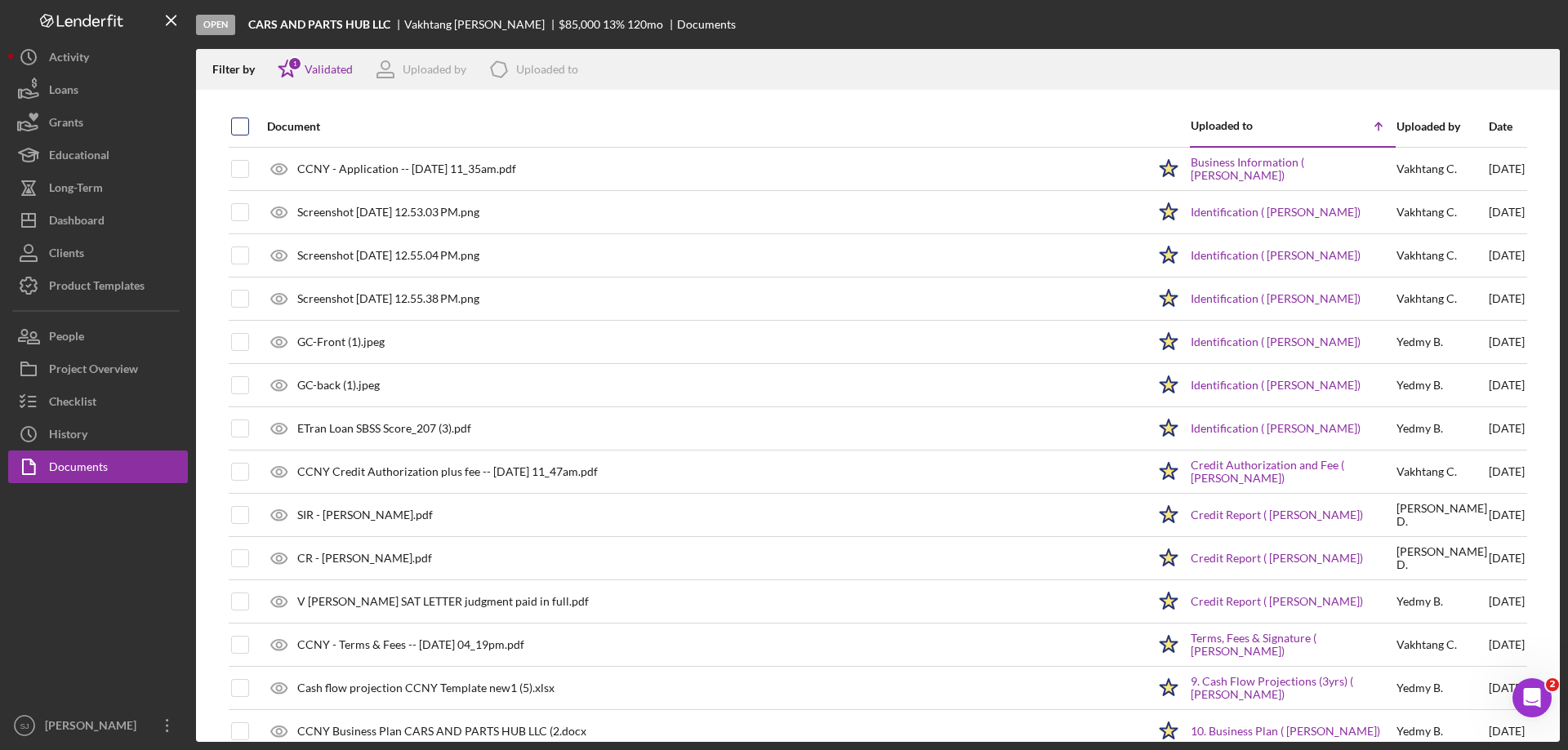
checkbox input "true"
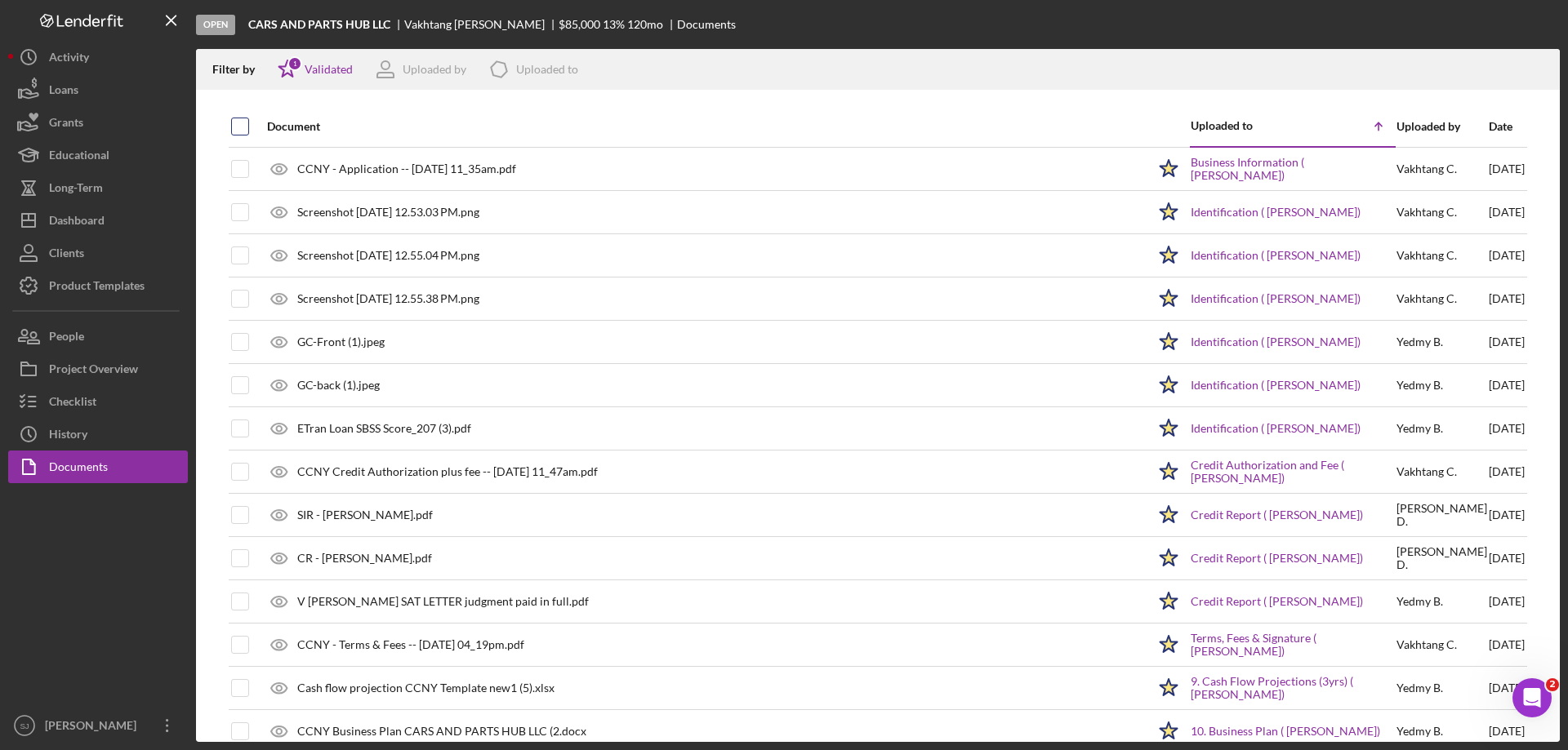
checkbox input "true"
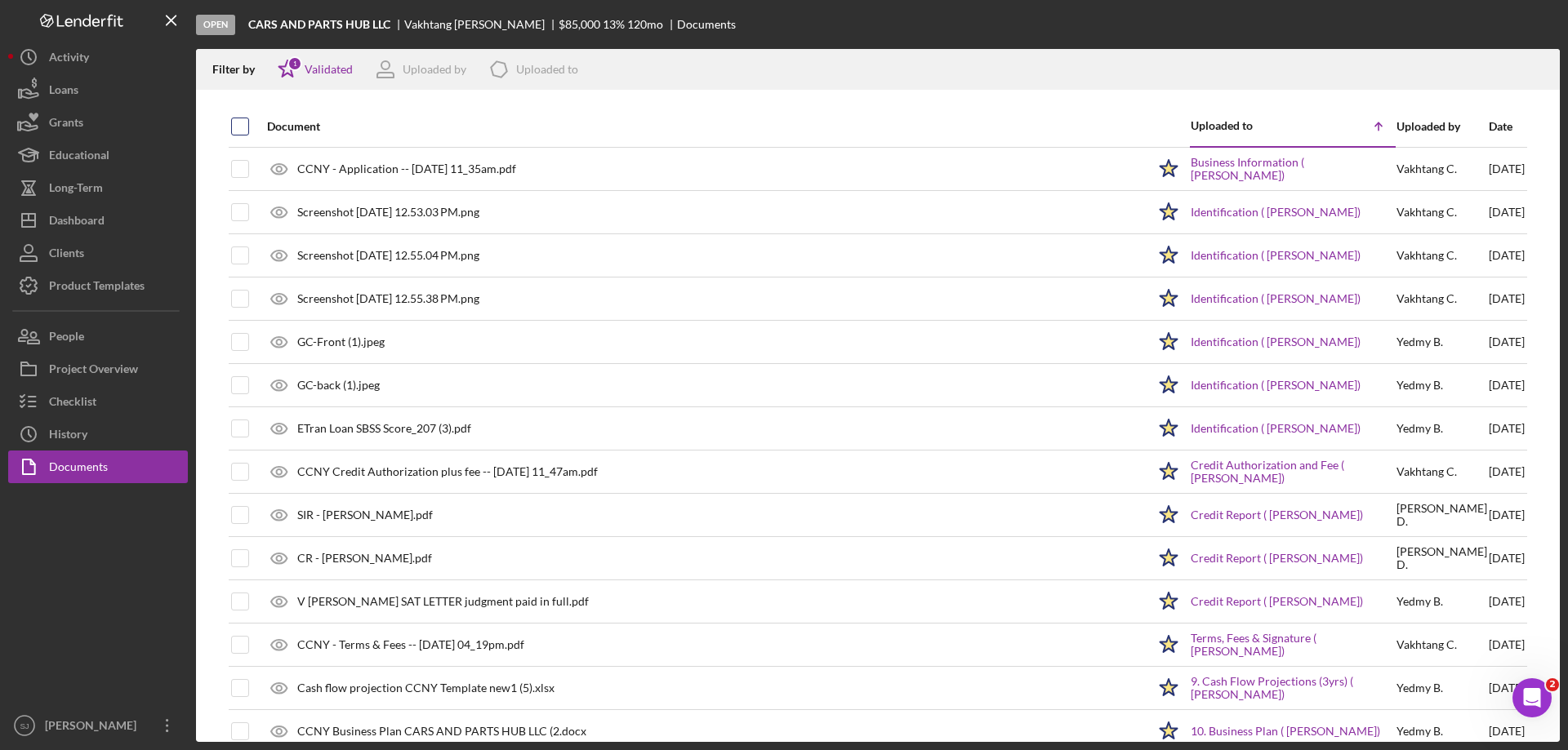
checkbox input "true"
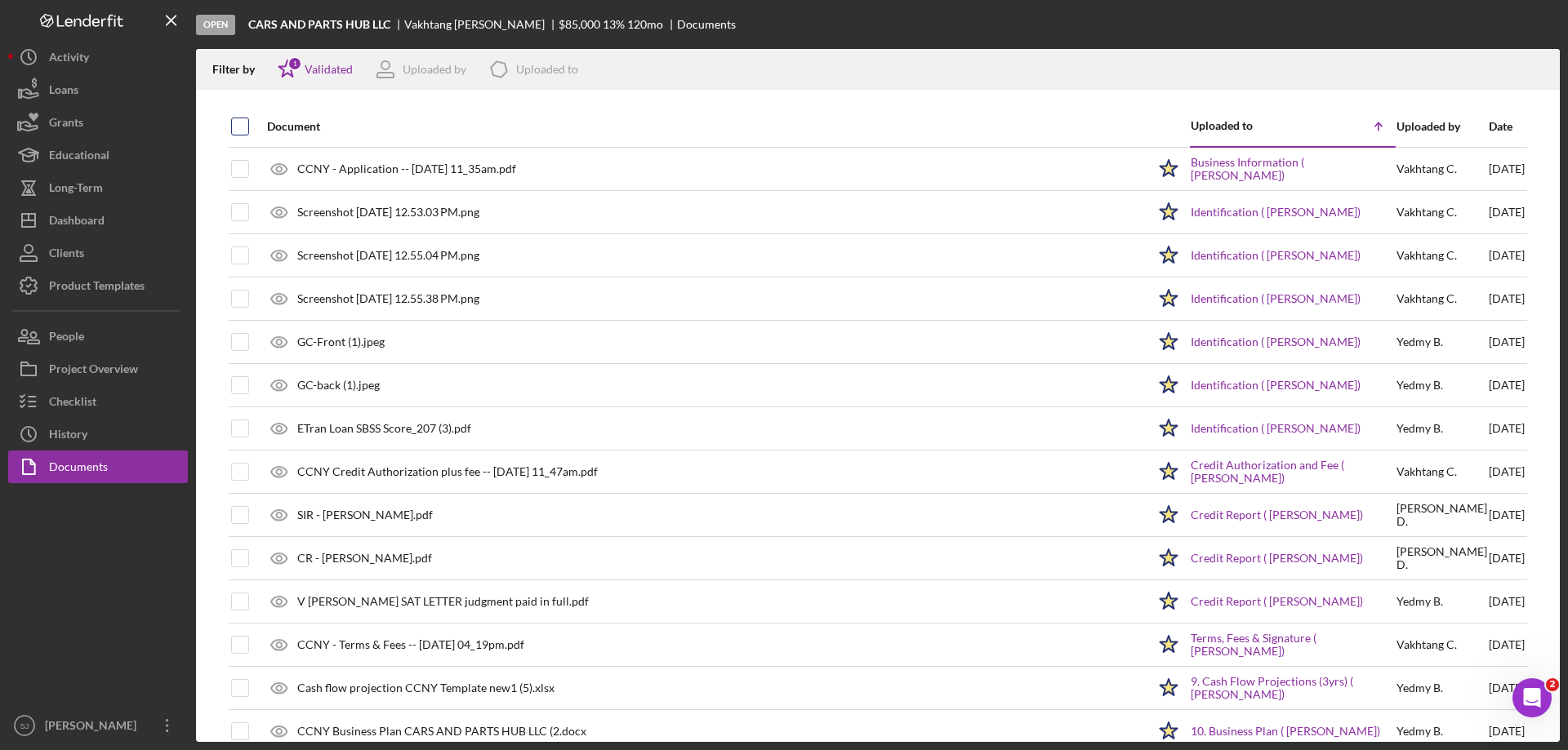
checkbox input "true"
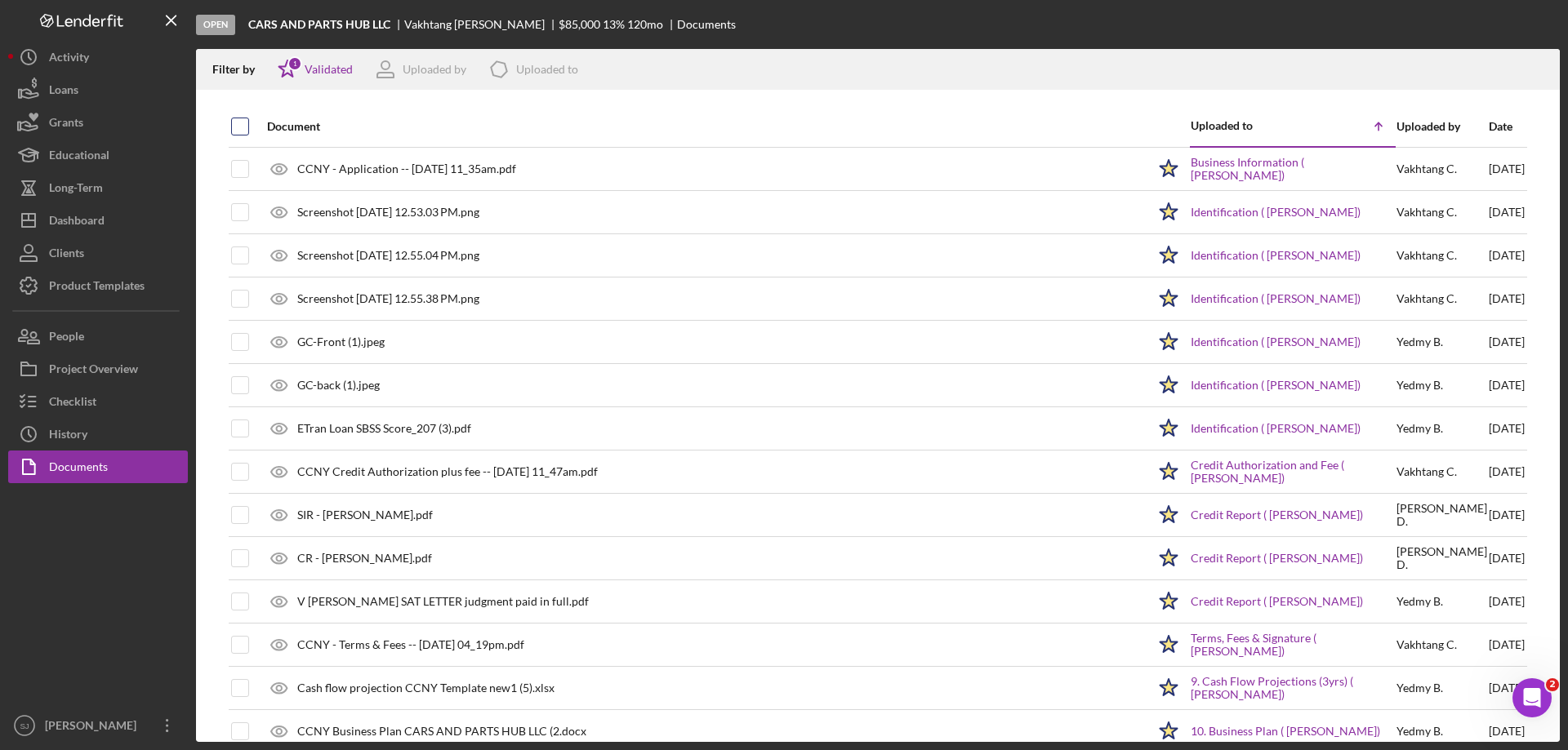
checkbox input "true"
click at [1536, 67] on icon "Icon/Download" at bounding box center [1540, 70] width 37 height 37
